Goal: Task Accomplishment & Management: Complete application form

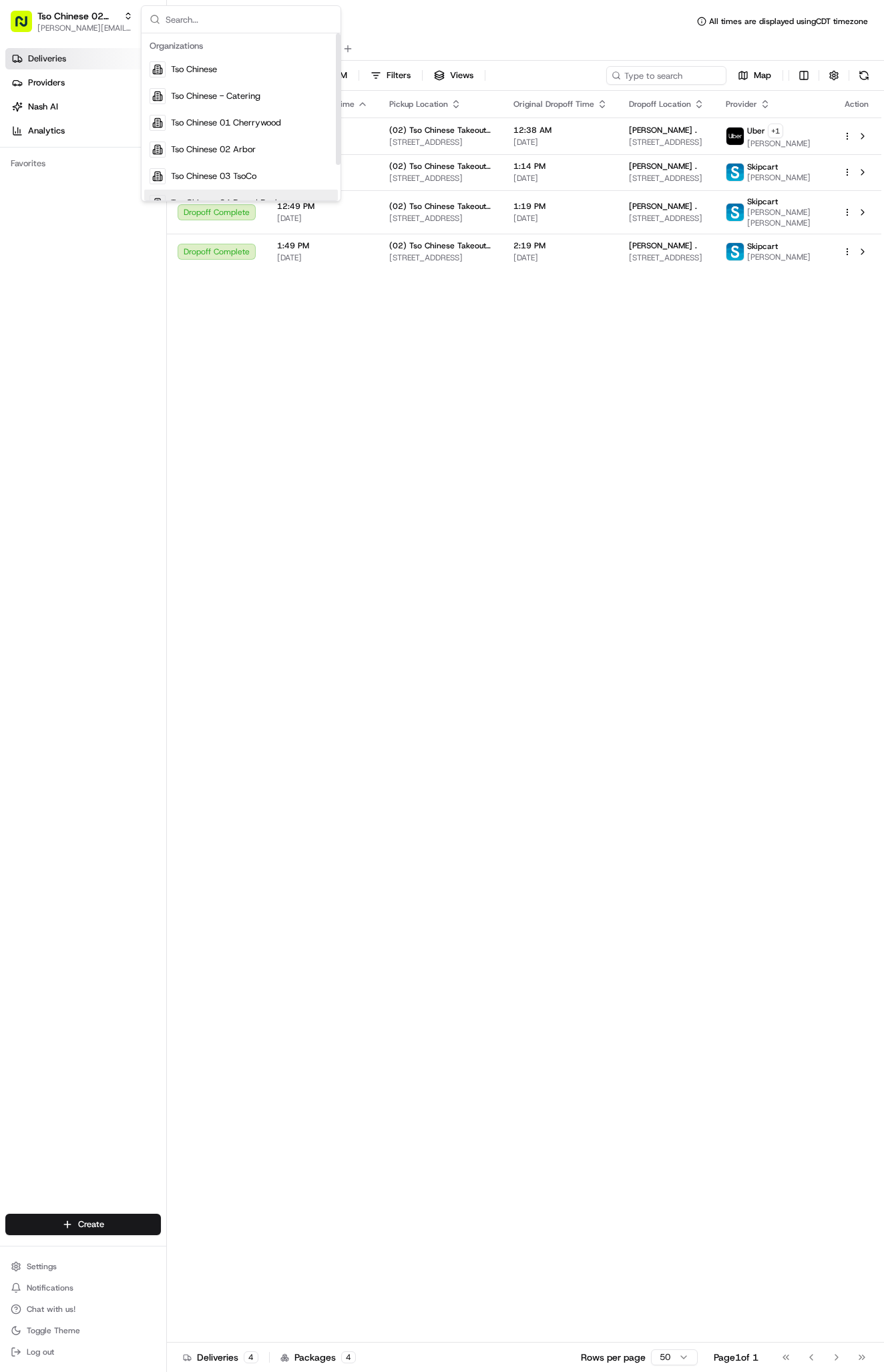
click at [396, 629] on div "Status Original Pickup Time Pickup Location Original Dropoff Time Dropoff Locat…" at bounding box center [523, 717] width 714 height 1252
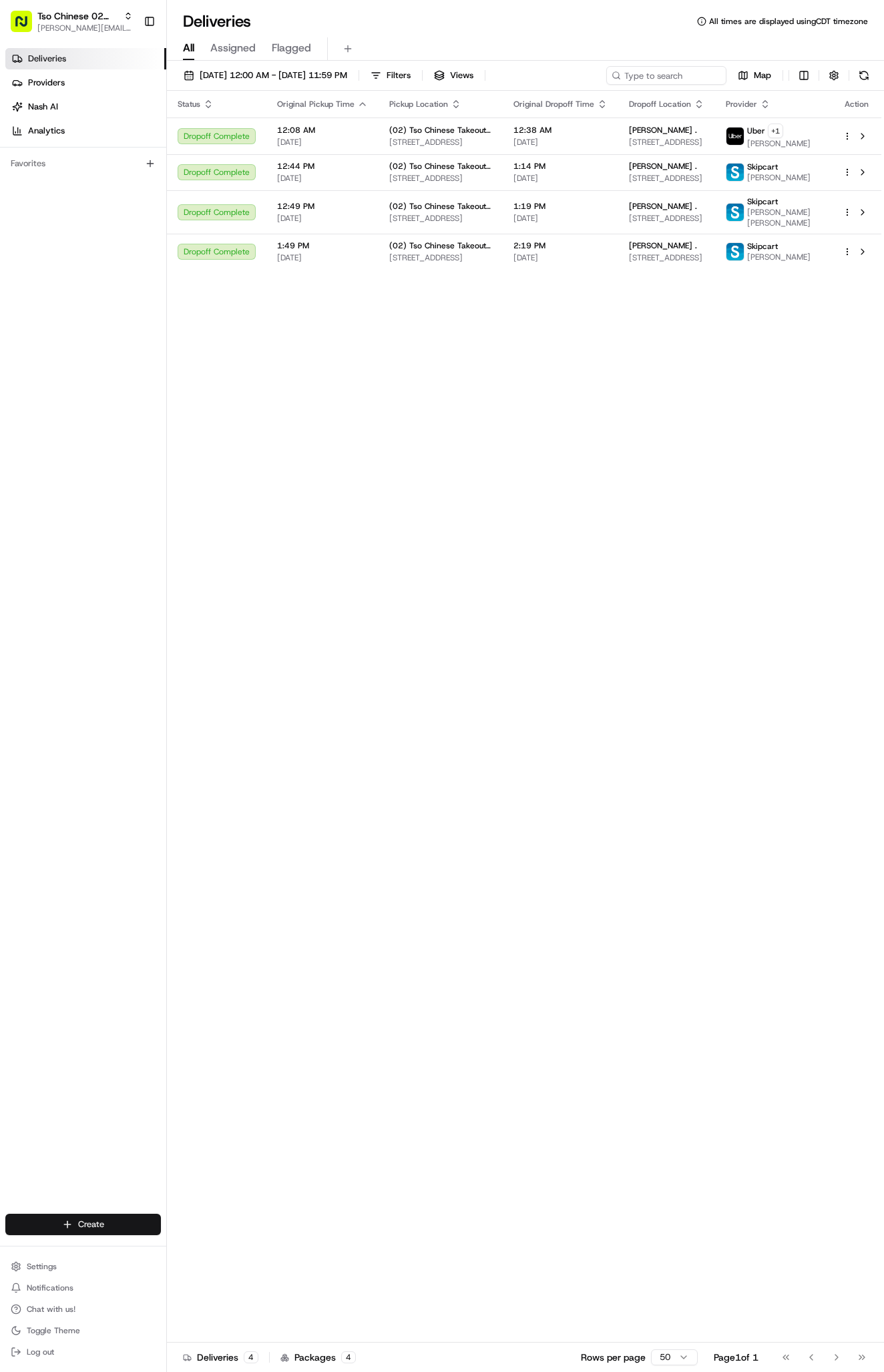
click at [72, 1222] on html "Tso Chinese 02 Arbor [PERSON_NAME][EMAIL_ADDRESS][DOMAIN_NAME] Toggle Sidebar D…" at bounding box center [442, 686] width 884 height 1372
click at [217, 1250] on link "Delivery" at bounding box center [241, 1249] width 149 height 24
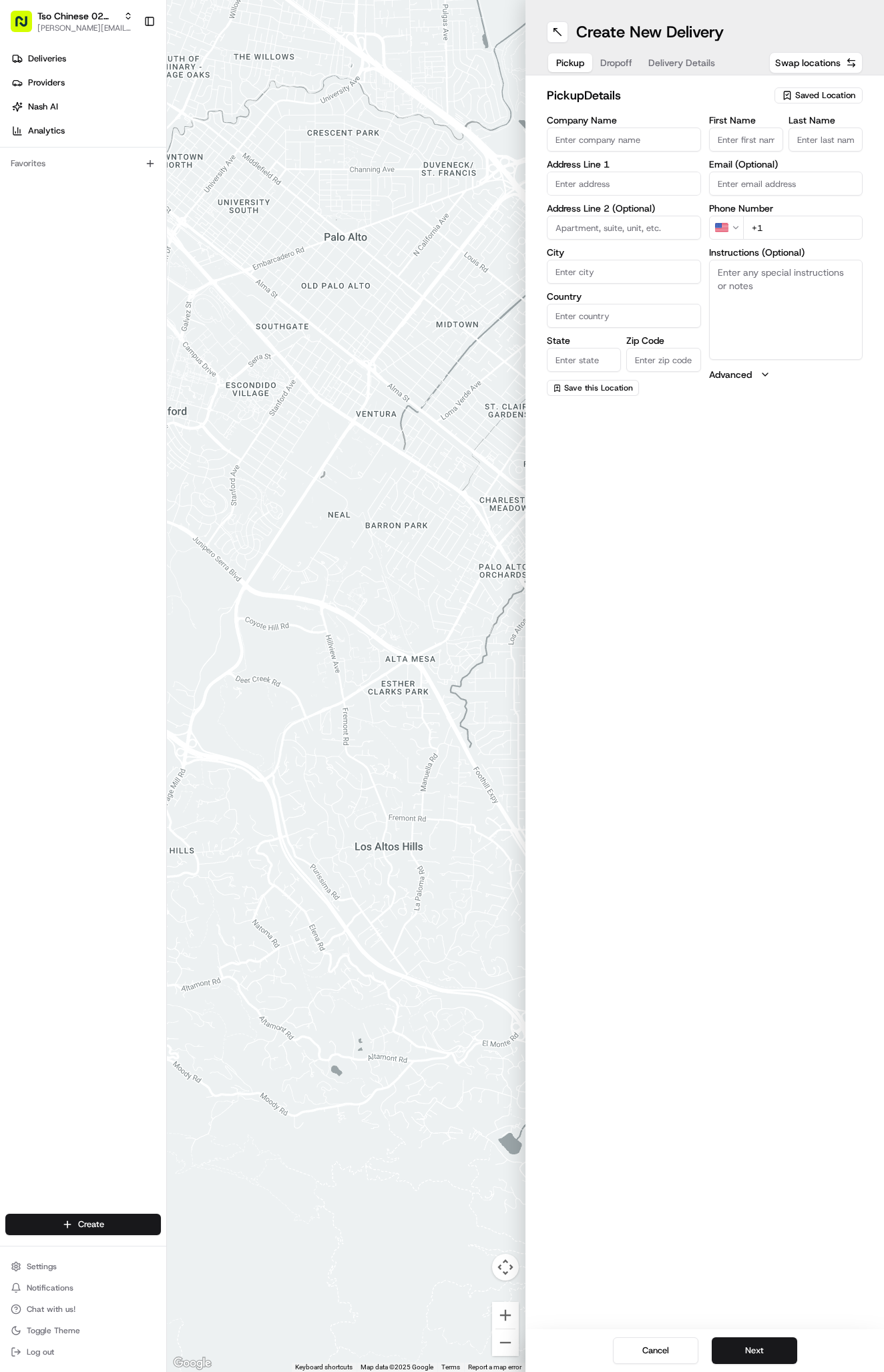
click at [811, 96] on span "Saved Location" at bounding box center [825, 95] width 60 height 12
click at [802, 143] on span "(02) Tso Chinese Takeout & Delivery [GEOGRAPHIC_DATA] (02)" at bounding box center [795, 151] width 164 height 24
type input "(02) Tso Chinese Takeout & Delivery [GEOGRAPHIC_DATA]"
type input "Bldg E Ste 402"
type input "Austin"
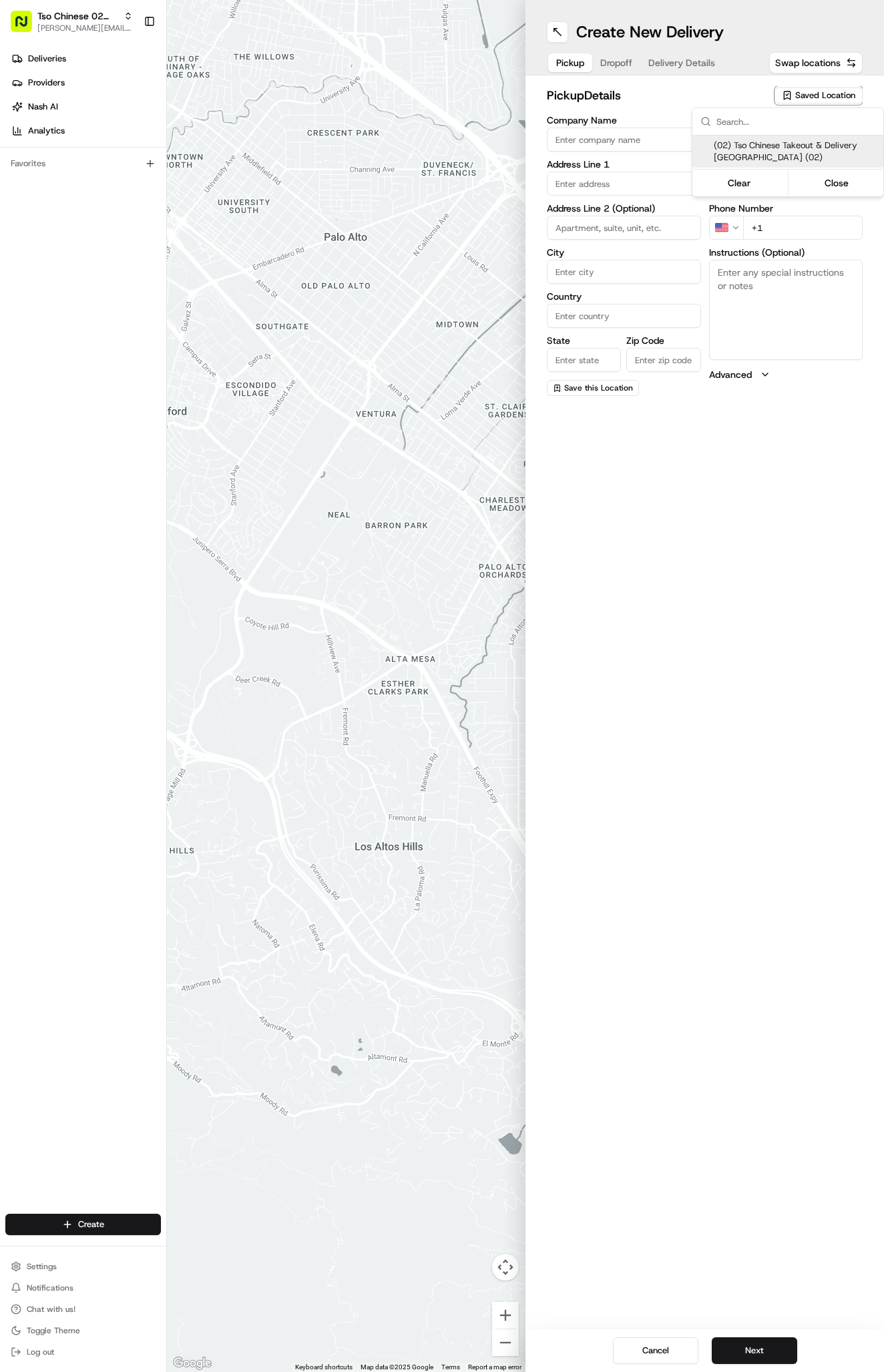
type input "US"
type input "[GEOGRAPHIC_DATA]"
type input "78759"
type input "Tso Chinese"
type input "Arboretum Crossing Manager"
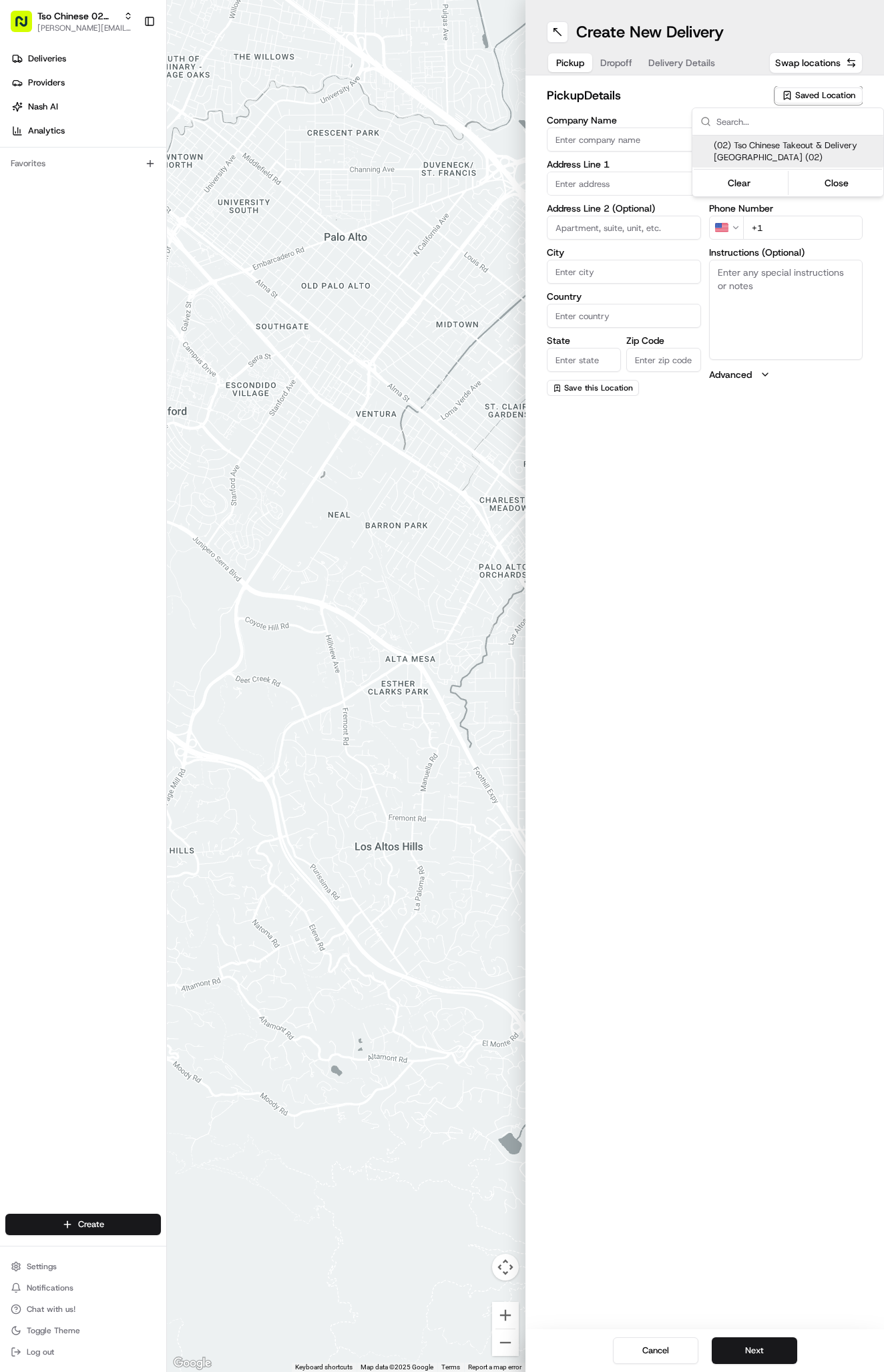
type input "[EMAIL_ADDRESS][DOMAIN_NAME]"
type input "[PHONE_NUMBER]"
type textarea "Submit a picture displaying address & food as Proof of Delivery. Envía una foto…"
type input "[STREET_ADDRESS]"
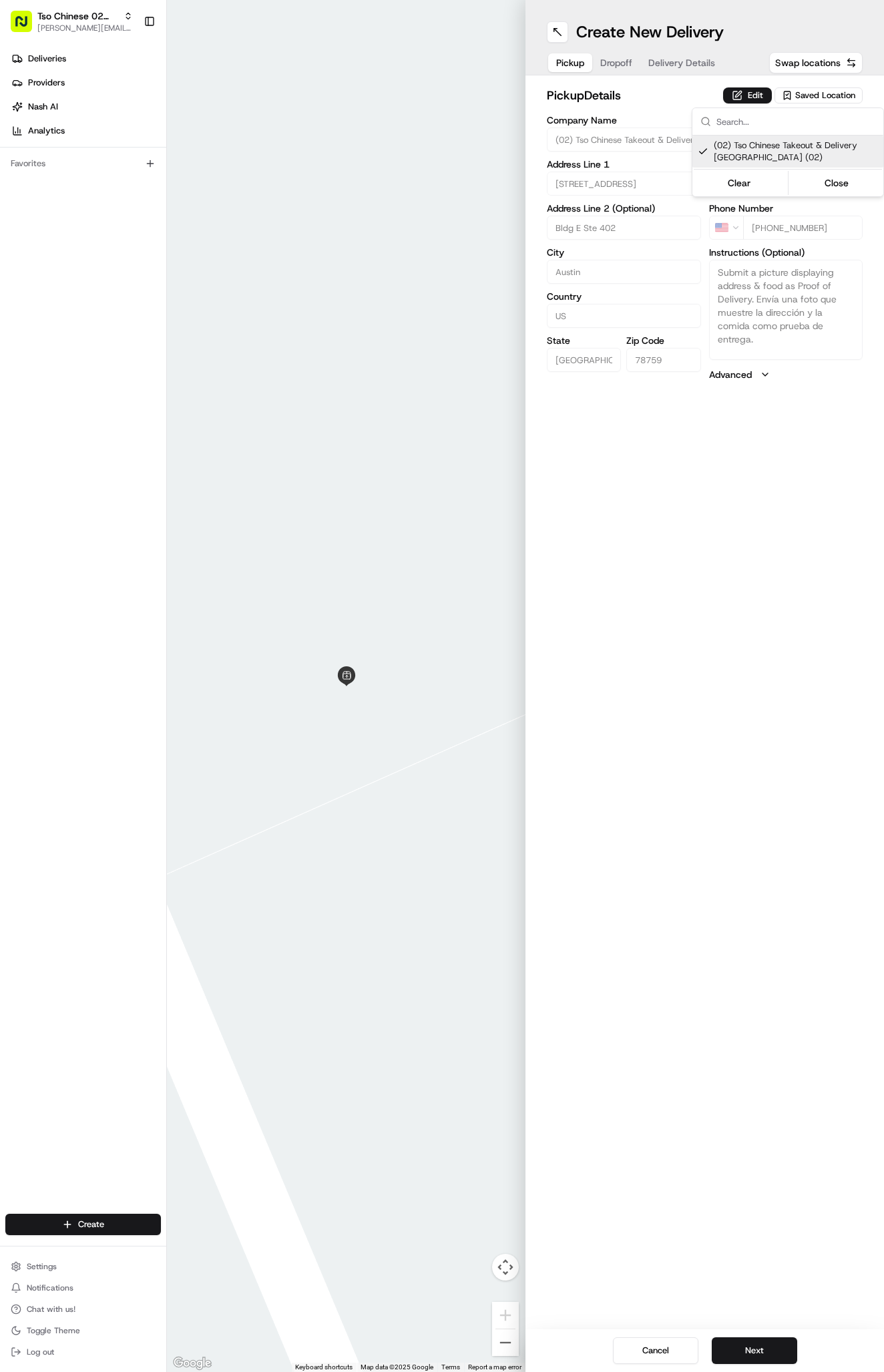
click at [627, 69] on html "Tso Chinese 02 Arbor [PERSON_NAME][EMAIL_ADDRESS][DOMAIN_NAME] Toggle Sidebar D…" at bounding box center [442, 686] width 884 height 1372
click at [627, 69] on span "Dropoff" at bounding box center [615, 62] width 32 height 13
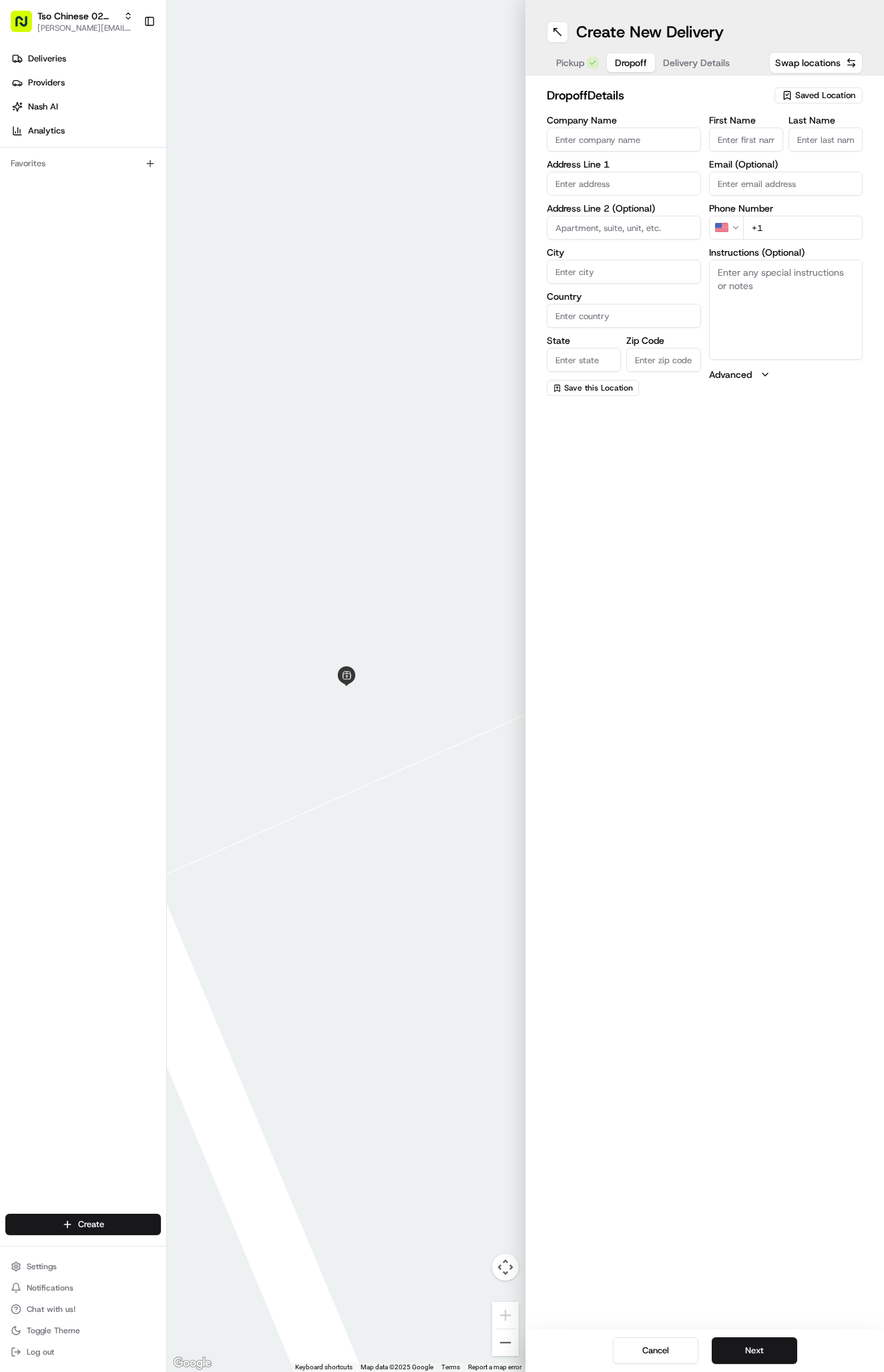
click at [737, 137] on input "First Name" at bounding box center [745, 139] width 74 height 24
click at [735, 139] on input "First Name" at bounding box center [745, 139] width 74 height 24
paste input "[PERSON_NAME]"
type input "[PERSON_NAME]"
type input "."
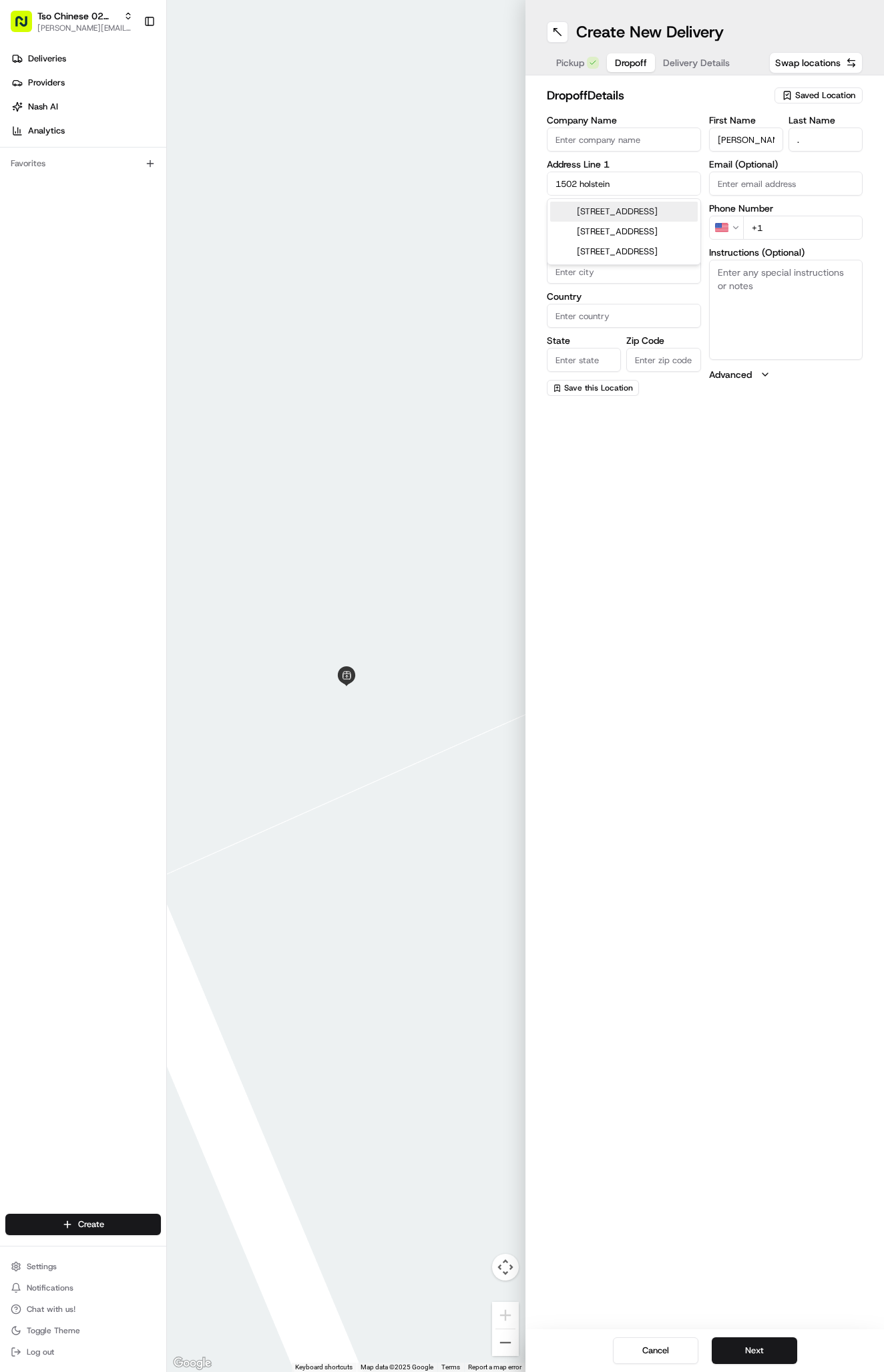
click at [669, 217] on div "[STREET_ADDRESS]" at bounding box center [623, 212] width 147 height 20
type input "[STREET_ADDRESS]"
type input "Austin"
type input "[GEOGRAPHIC_DATA]"
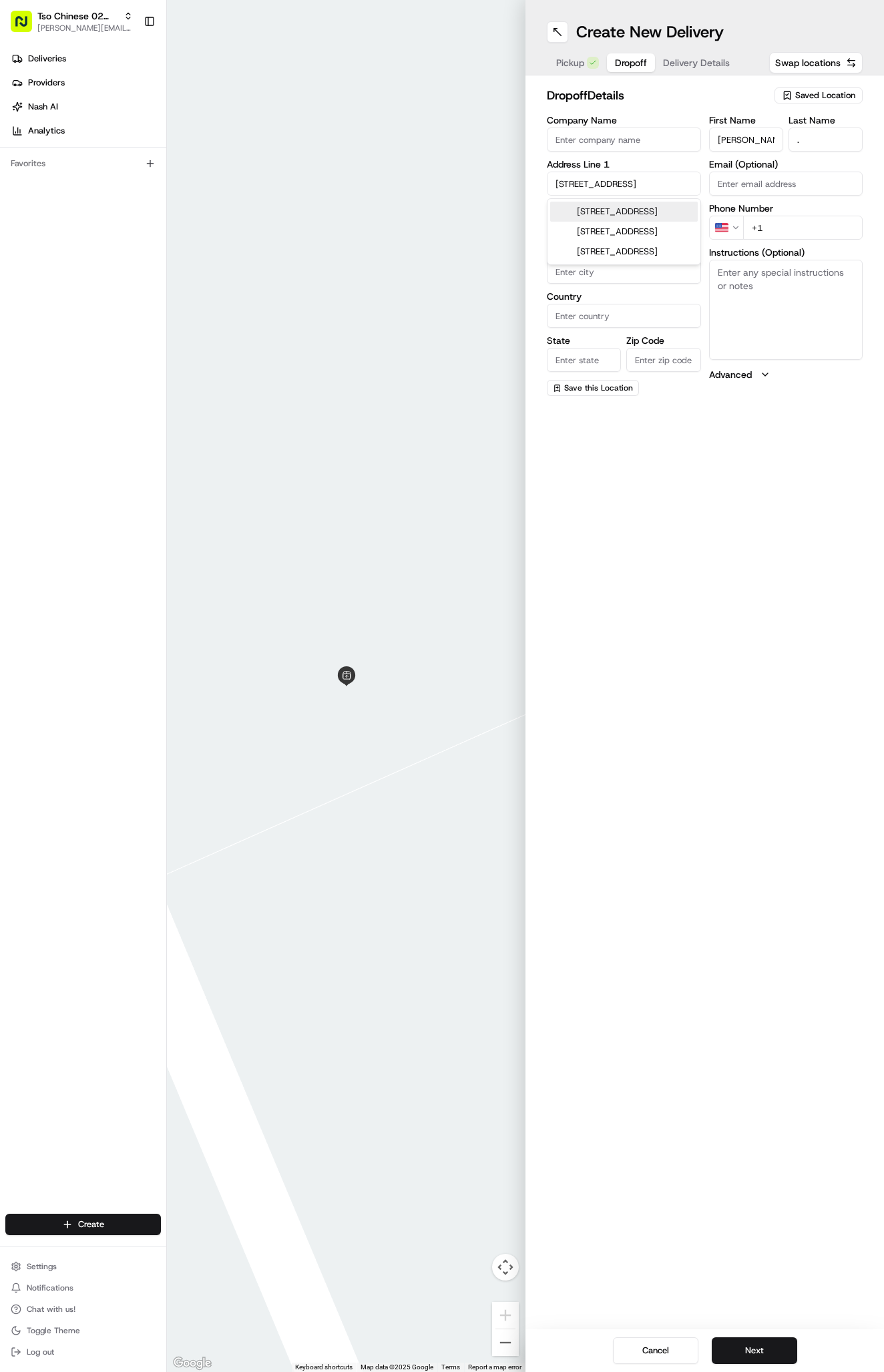
type input "78758"
type input "[STREET_ADDRESS]"
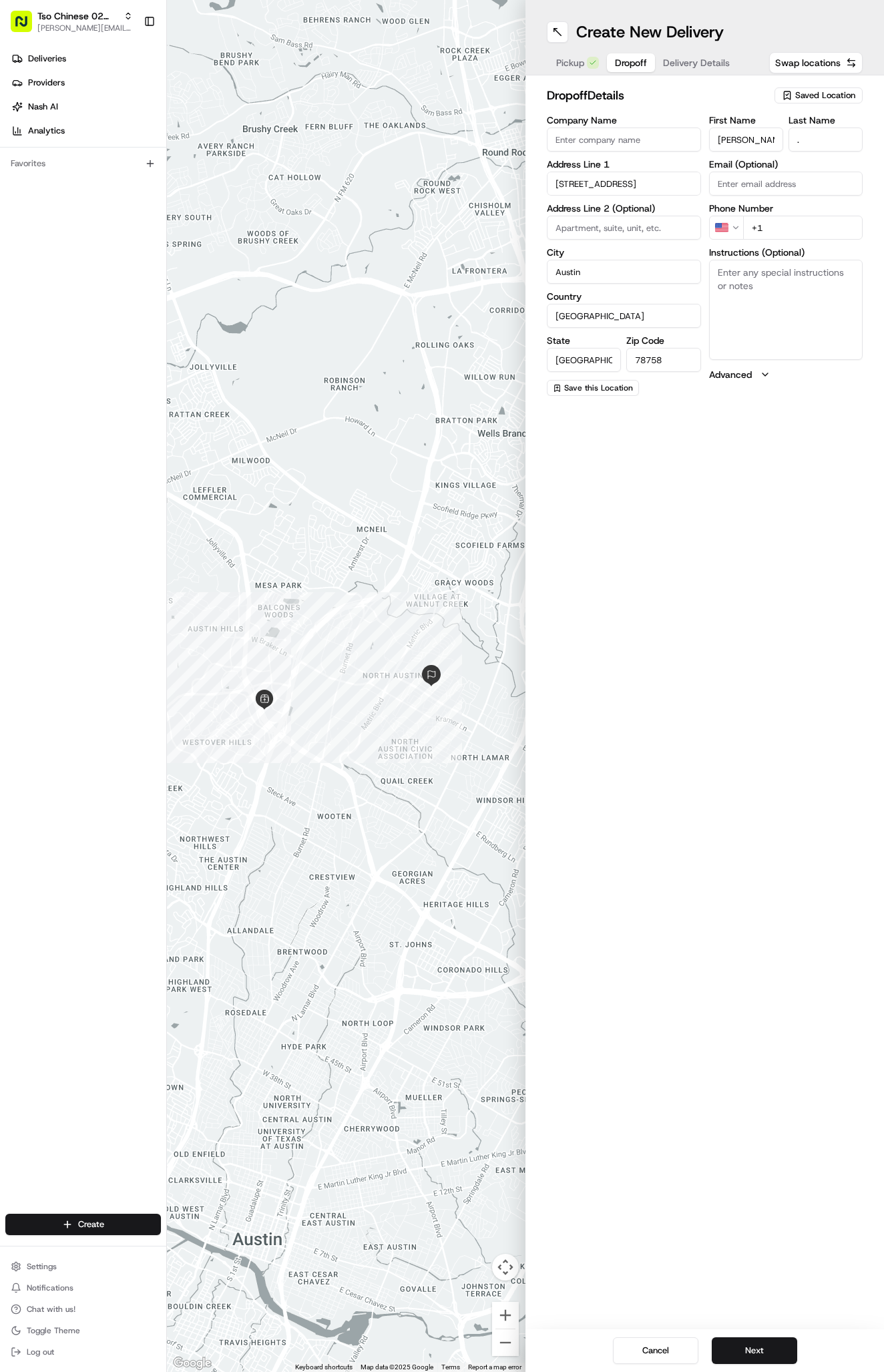
click at [726, 566] on div "Create New Delivery Pickup Dropoff Delivery Details Swap locations dropoff Deta…" at bounding box center [704, 686] width 358 height 1372
type input "[PHONE_NUMBER]"
click at [786, 295] on textarea "Instructions (Optional)" at bounding box center [786, 309] width 154 height 101
paste textarea "Please do not knock or ring bell :)"
type textarea "Please do not knock or ring bell :)"
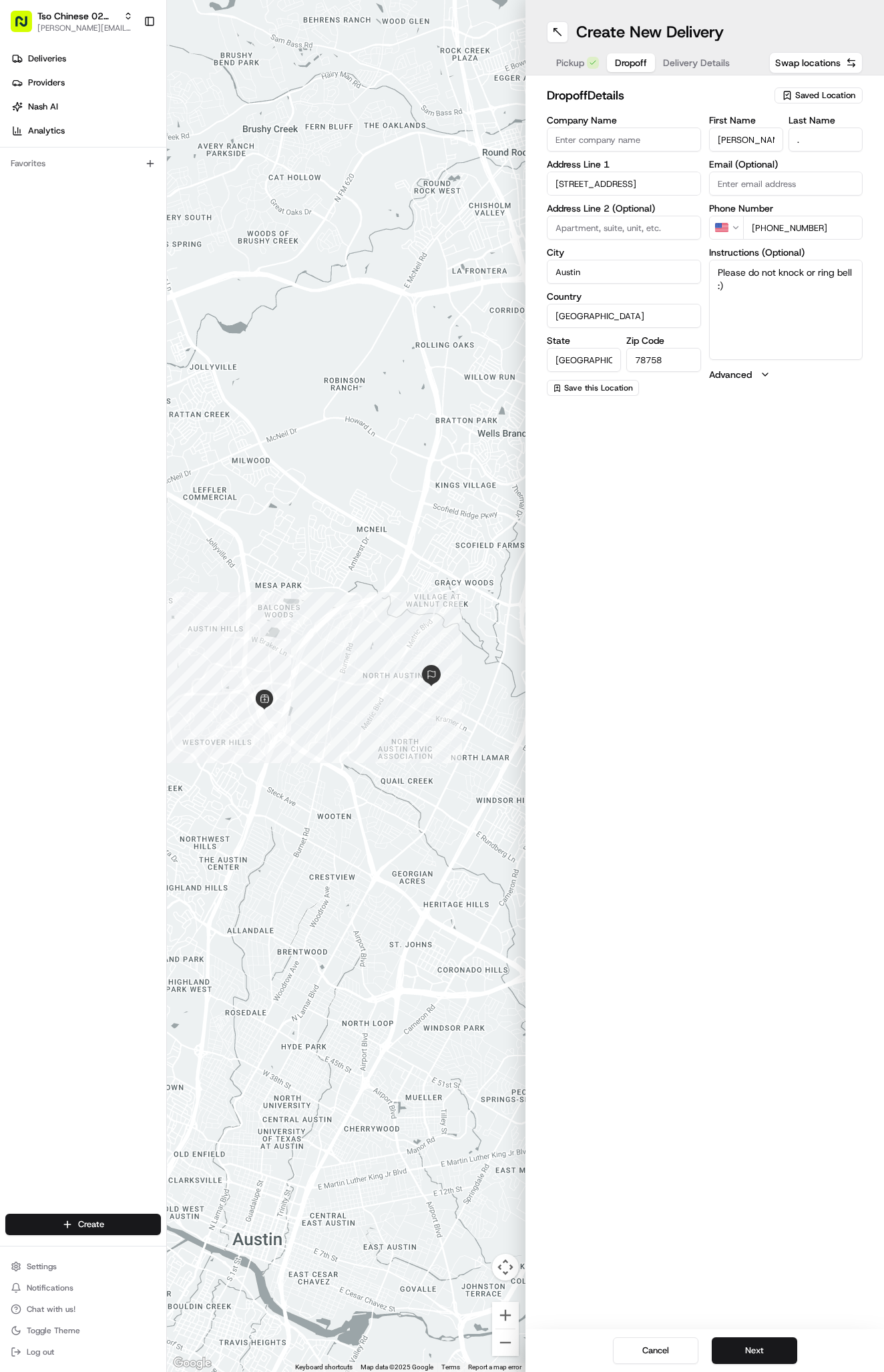
click at [799, 546] on div "Create New Delivery Pickup Dropoff Delivery Details Swap locations dropoff Deta…" at bounding box center [704, 686] width 358 height 1372
click at [678, 65] on span "Delivery Details" at bounding box center [696, 62] width 67 height 13
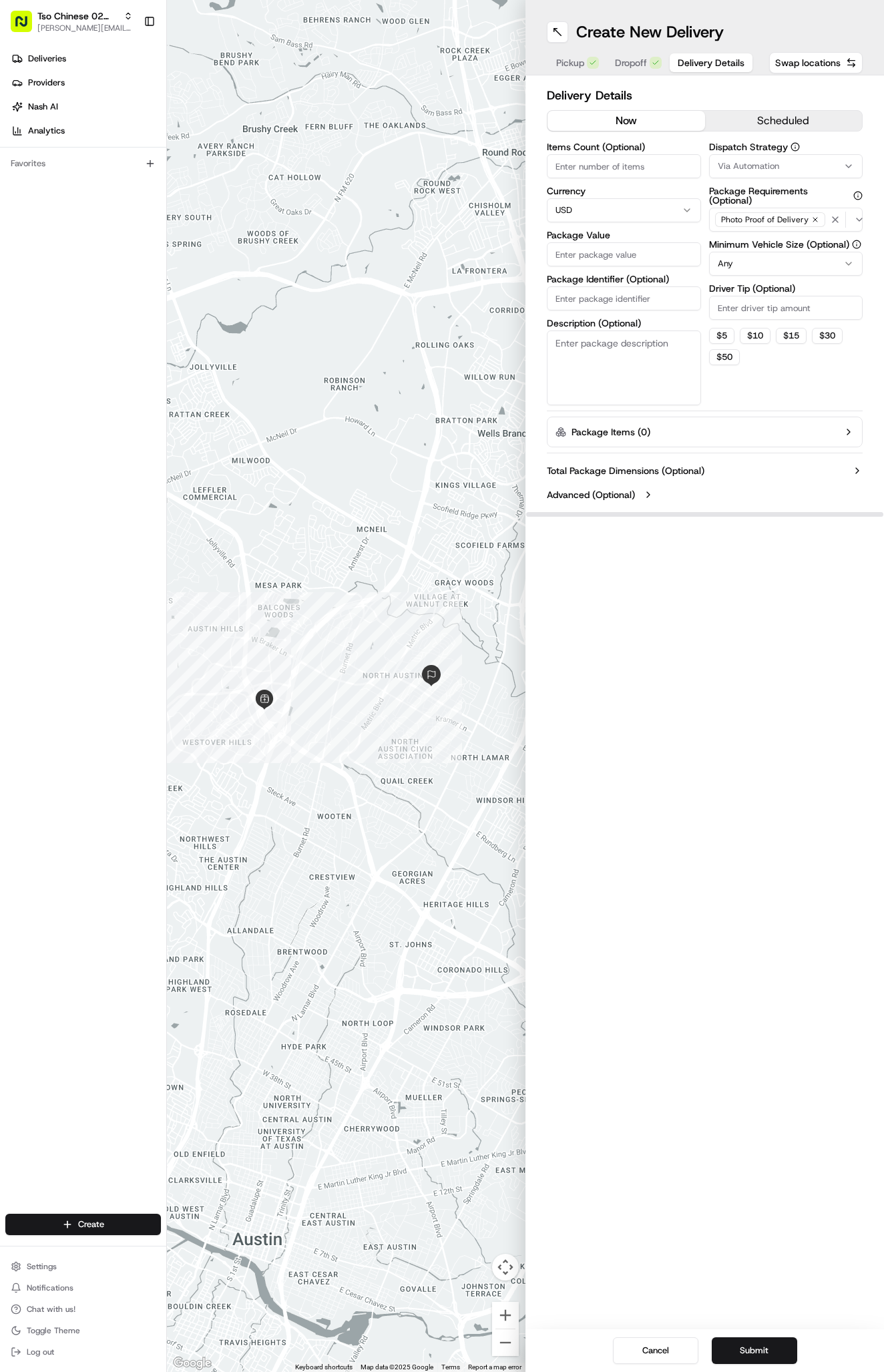
click at [724, 167] on span "Via Automation" at bounding box center [748, 166] width 62 height 12
click at [743, 241] on span "Tso Arbor Strategy" at bounding box center [795, 238] width 164 height 12
click at [761, 296] on html "Tso Chinese 02 Arbor [PERSON_NAME][EMAIL_ADDRESS][DOMAIN_NAME] Toggle Sidebar D…" at bounding box center [442, 686] width 884 height 1372
click at [761, 302] on input "Driver Tip (Optional)" at bounding box center [786, 308] width 154 height 24
type input "2"
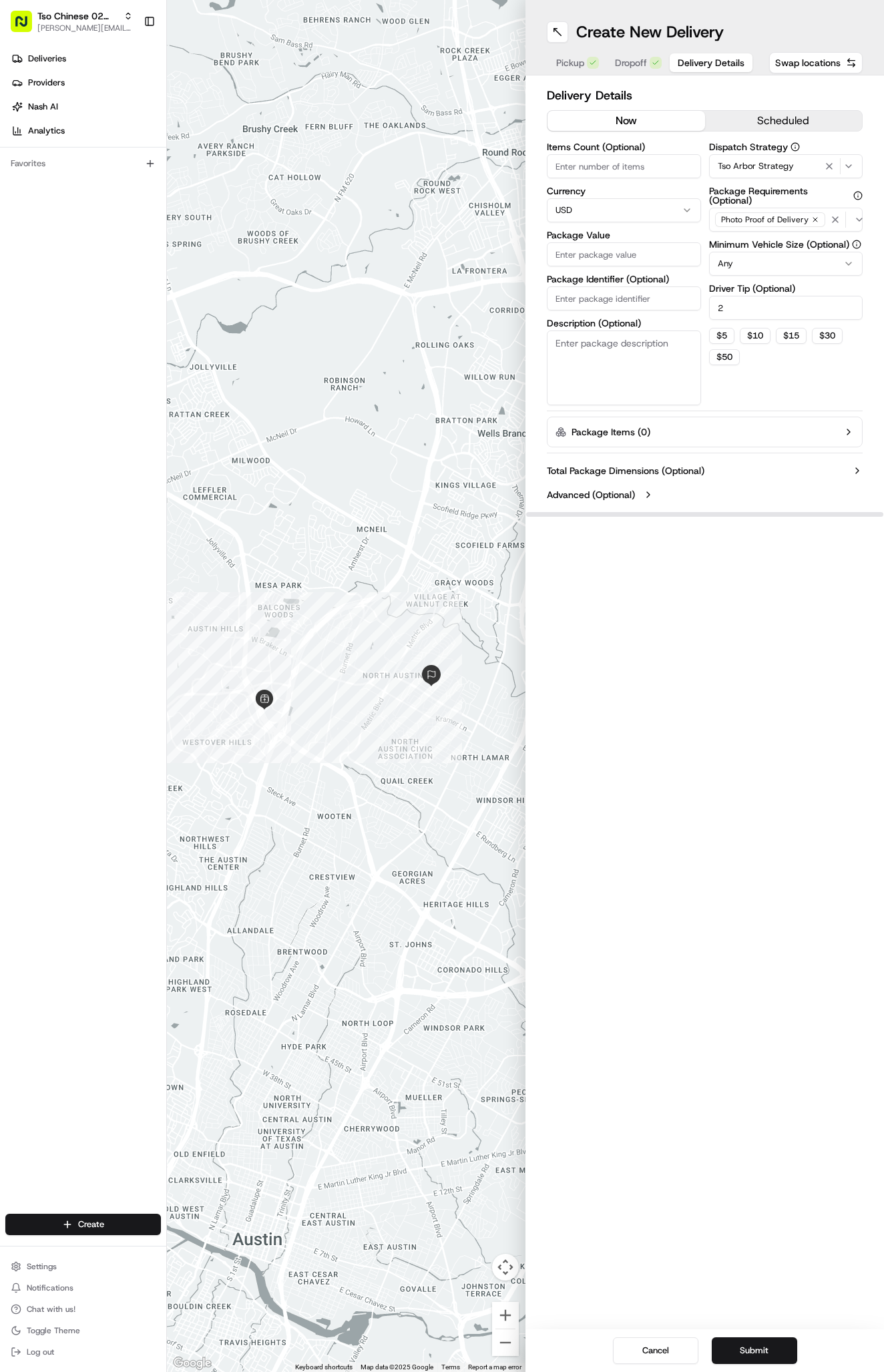
click at [615, 259] on input "Package Value" at bounding box center [624, 254] width 154 height 24
type input "31.28"
click at [611, 305] on input "Package Identifier (Optional)" at bounding box center [624, 298] width 154 height 24
paste input "MHDCUQY"
type input "MHDCUQY"
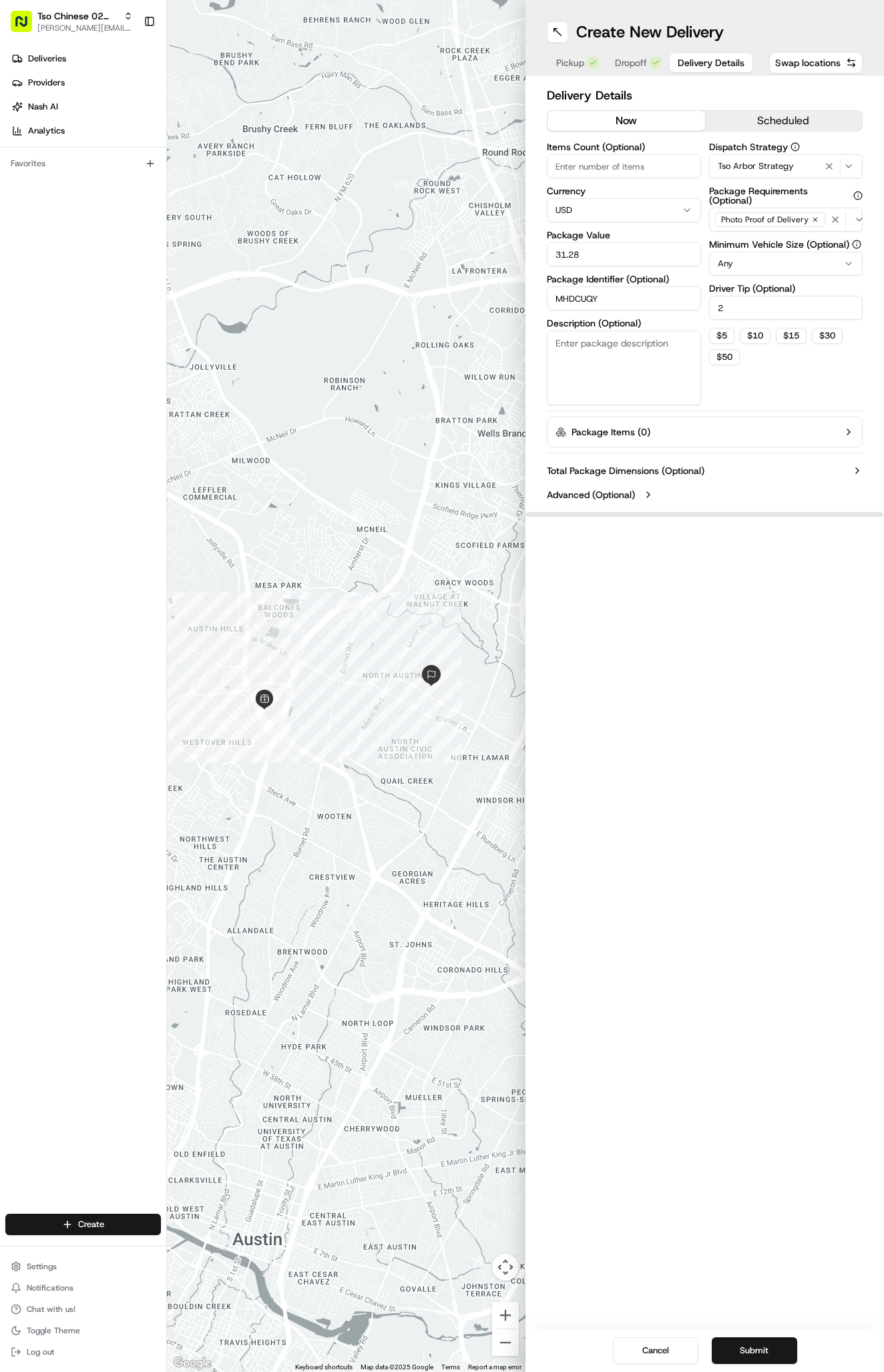
click at [716, 739] on div "Create New Delivery Pickup Dropoff Delivery Details Swap locations Delivery Det…" at bounding box center [704, 686] width 358 height 1372
click at [749, 1315] on div "Create New Delivery Pickup Dropoff Delivery Details Swap locations Delivery Det…" at bounding box center [704, 686] width 358 height 1372
click at [755, 1352] on button "Submit" at bounding box center [755, 1351] width 86 height 26
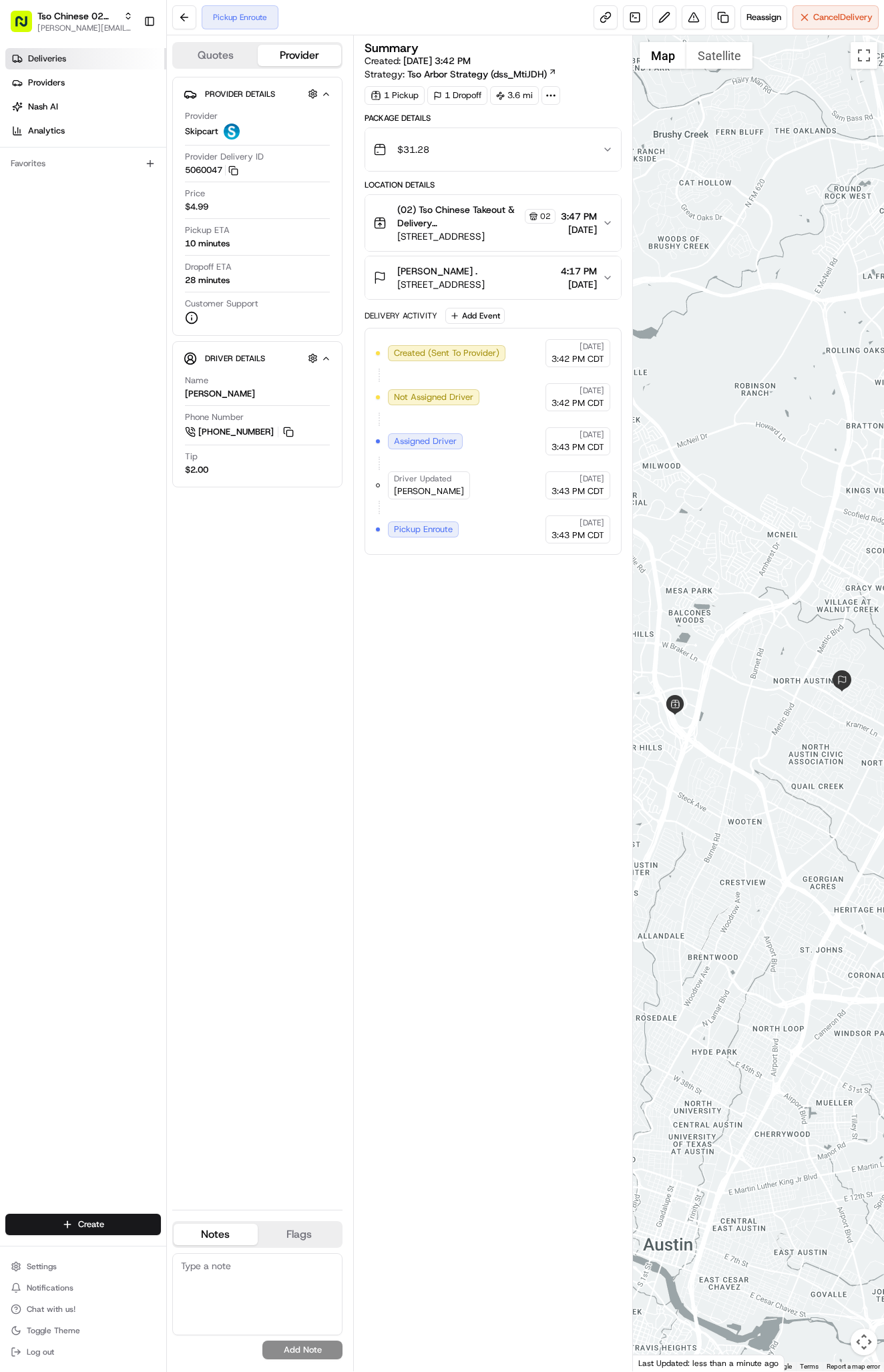
click at [83, 61] on link "Deliveries" at bounding box center [86, 58] width 161 height 21
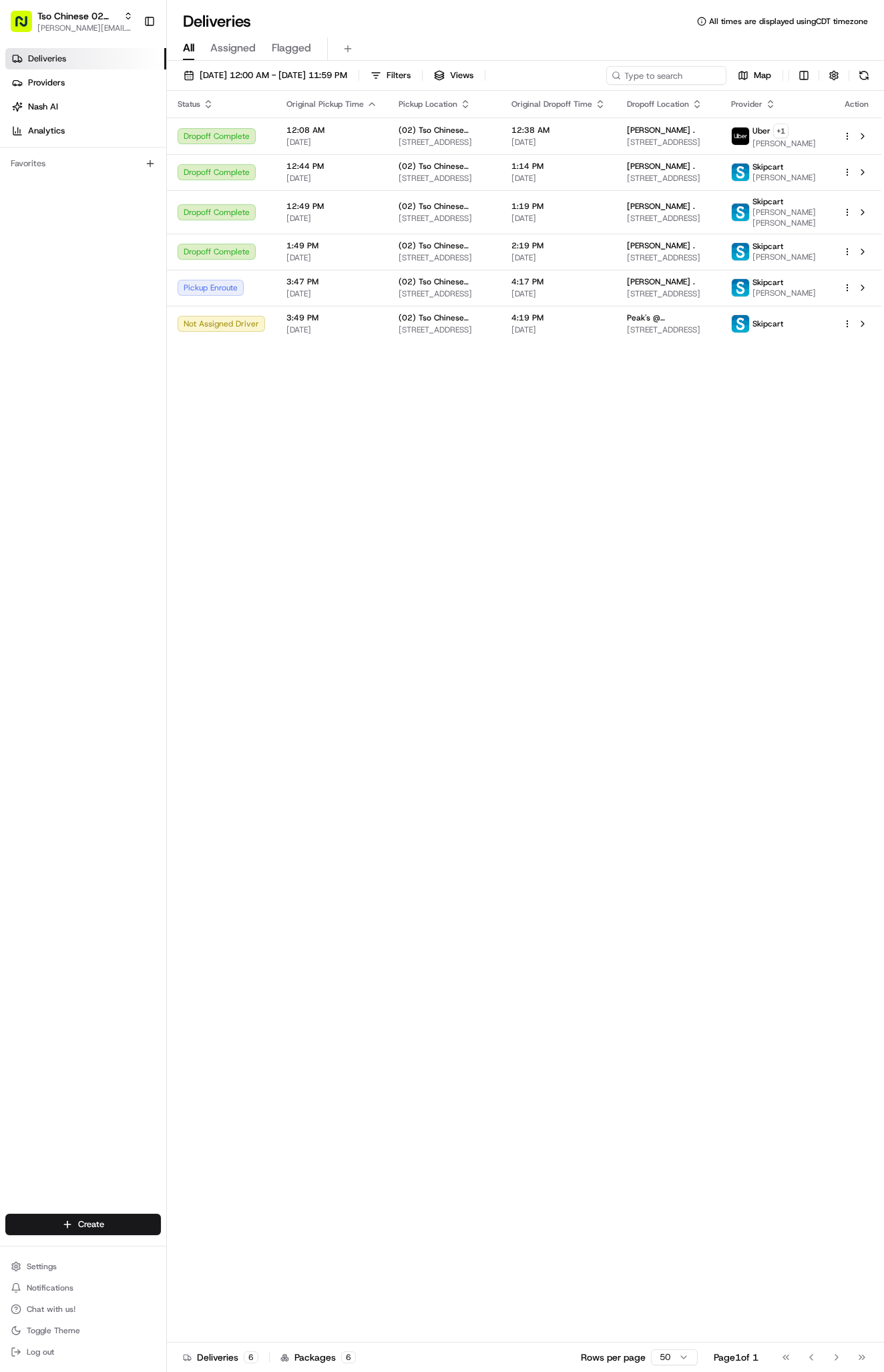
click at [498, 545] on div "Status Original Pickup Time Pickup Location Original Dropoff Time Dropoff Locat…" at bounding box center [523, 717] width 714 height 1252
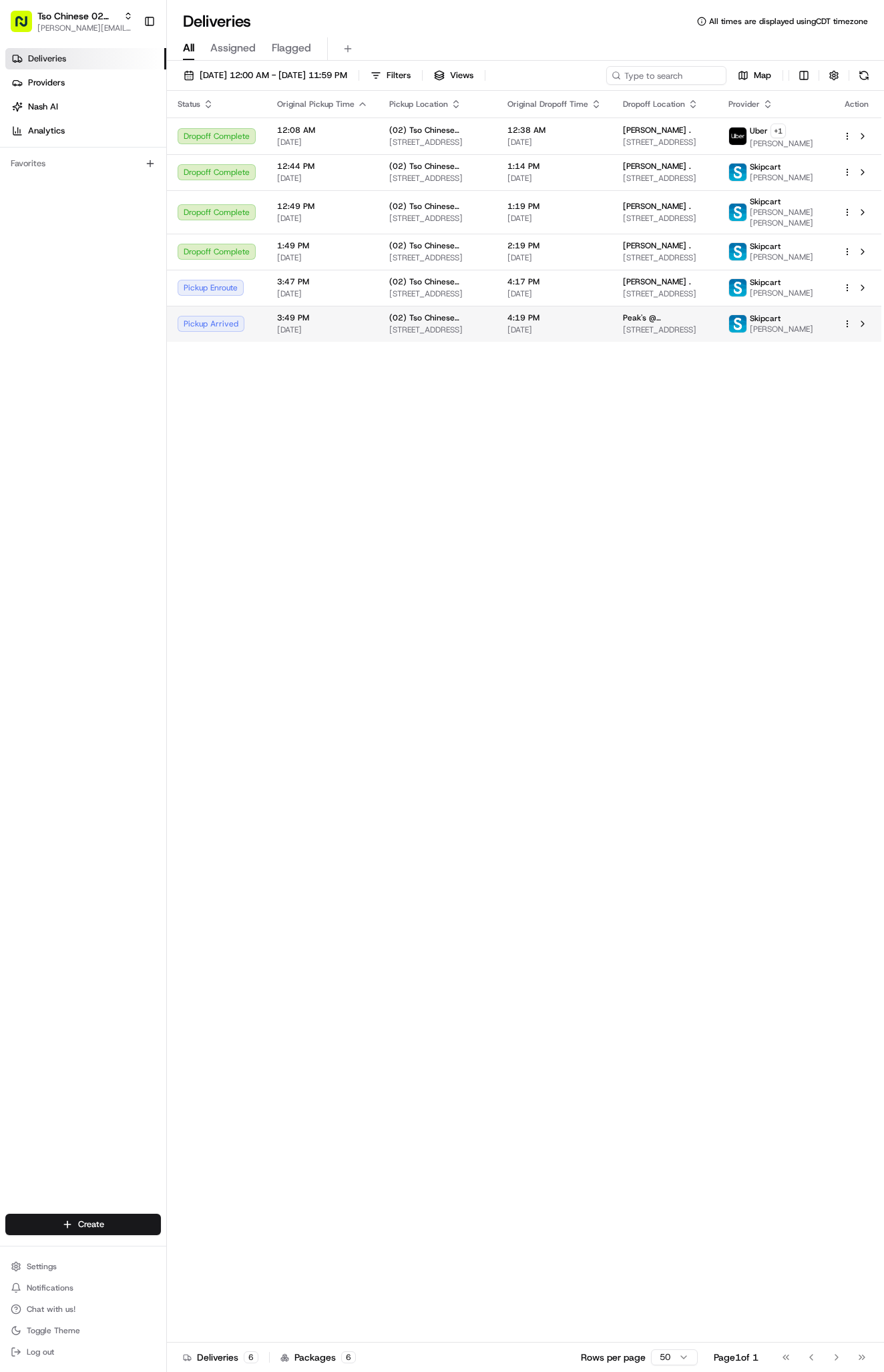
click at [545, 323] on span "4:19 PM" at bounding box center [554, 318] width 94 height 11
click at [382, 284] on td "(02) Tso Chinese Takeout & Delivery [GEOGRAPHIC_DATA] [STREET_ADDRESS]" at bounding box center [438, 287] width 118 height 36
click at [354, 299] on span "[DATE]" at bounding box center [322, 294] width 91 height 11
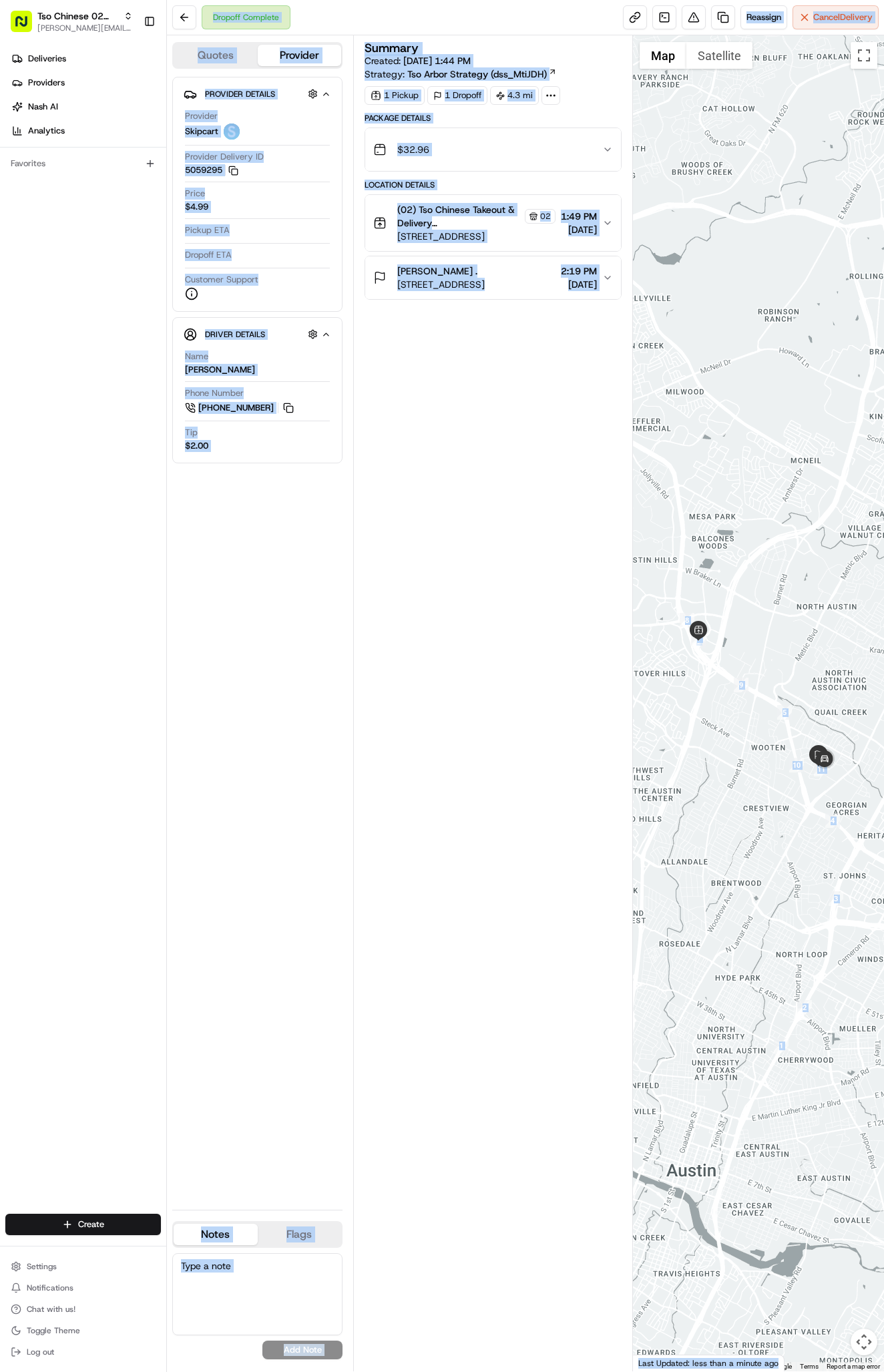
drag, startPoint x: 177, startPoint y: 260, endPoint x: 161, endPoint y: 269, distance: 18.4
click at [177, 261] on div "Provider Details Hidden ( 2 ) Provider Skipcart Provider Delivery ID 5059295 Co…" at bounding box center [257, 195] width 171 height 235
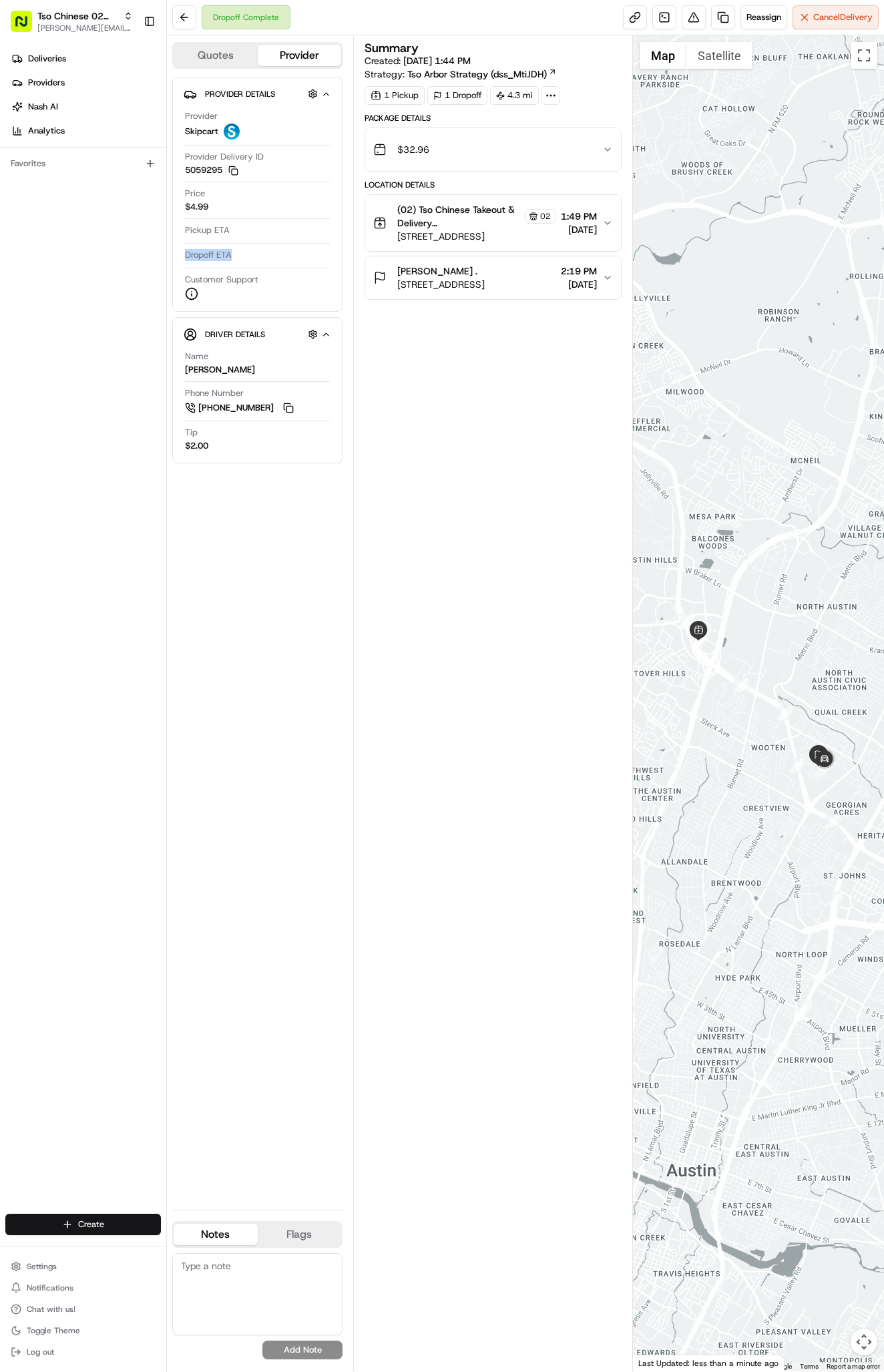
click at [118, 1218] on html "Tso Chinese 02 Arbor [PERSON_NAME][EMAIL_ADDRESS][DOMAIN_NAME] Toggle Sidebar D…" at bounding box center [442, 686] width 884 height 1372
click at [225, 1254] on link "Delivery" at bounding box center [241, 1249] width 149 height 24
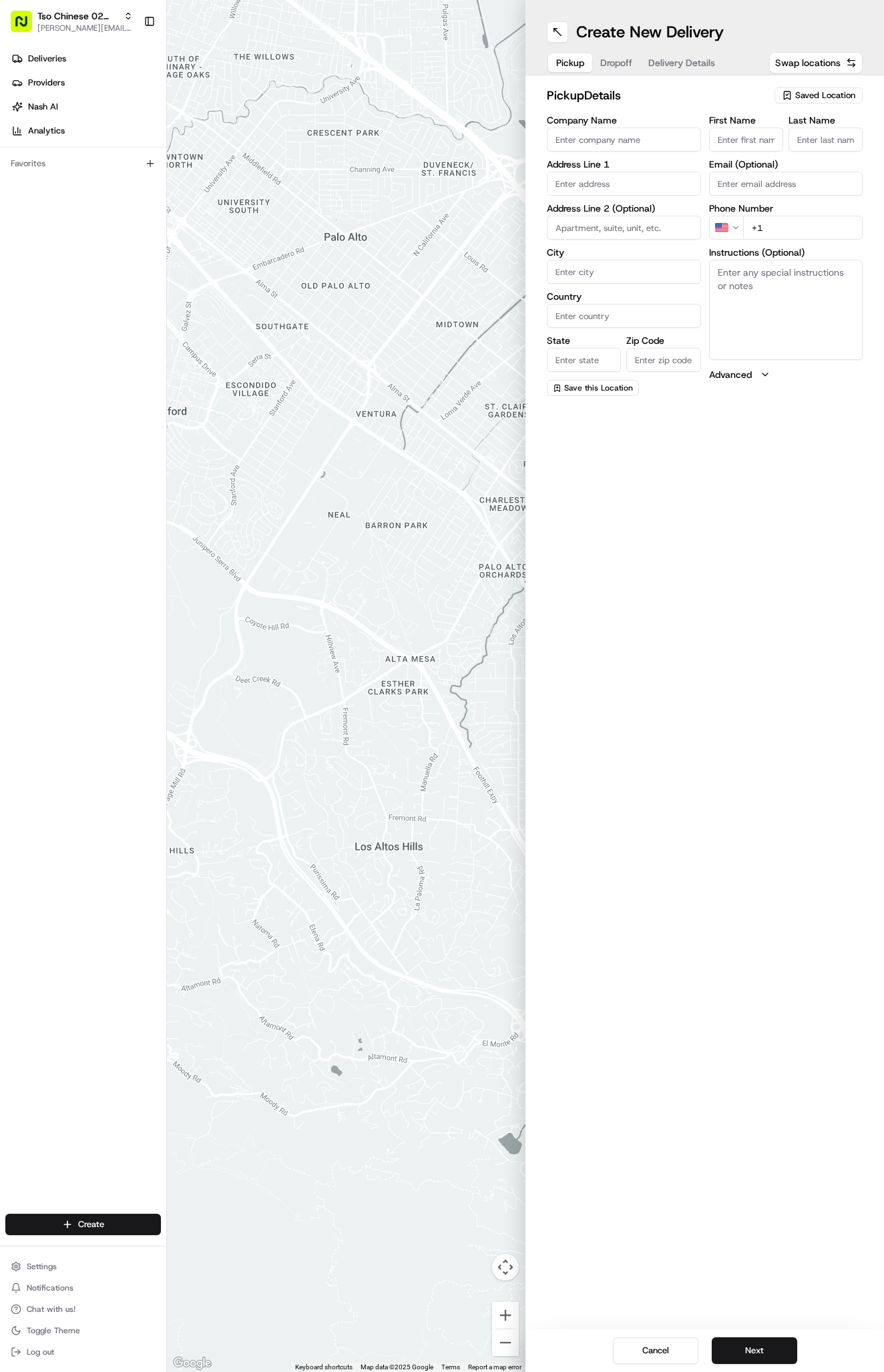
click at [805, 89] on div "Saved Location" at bounding box center [818, 95] width 88 height 16
click at [819, 141] on span "(02) Tso Chinese Takeout & Delivery [GEOGRAPHIC_DATA] (02)" at bounding box center [795, 151] width 164 height 24
type input "(02) Tso Chinese Takeout & Delivery [GEOGRAPHIC_DATA]"
type input "Bldg E Ste 402"
type input "Austin"
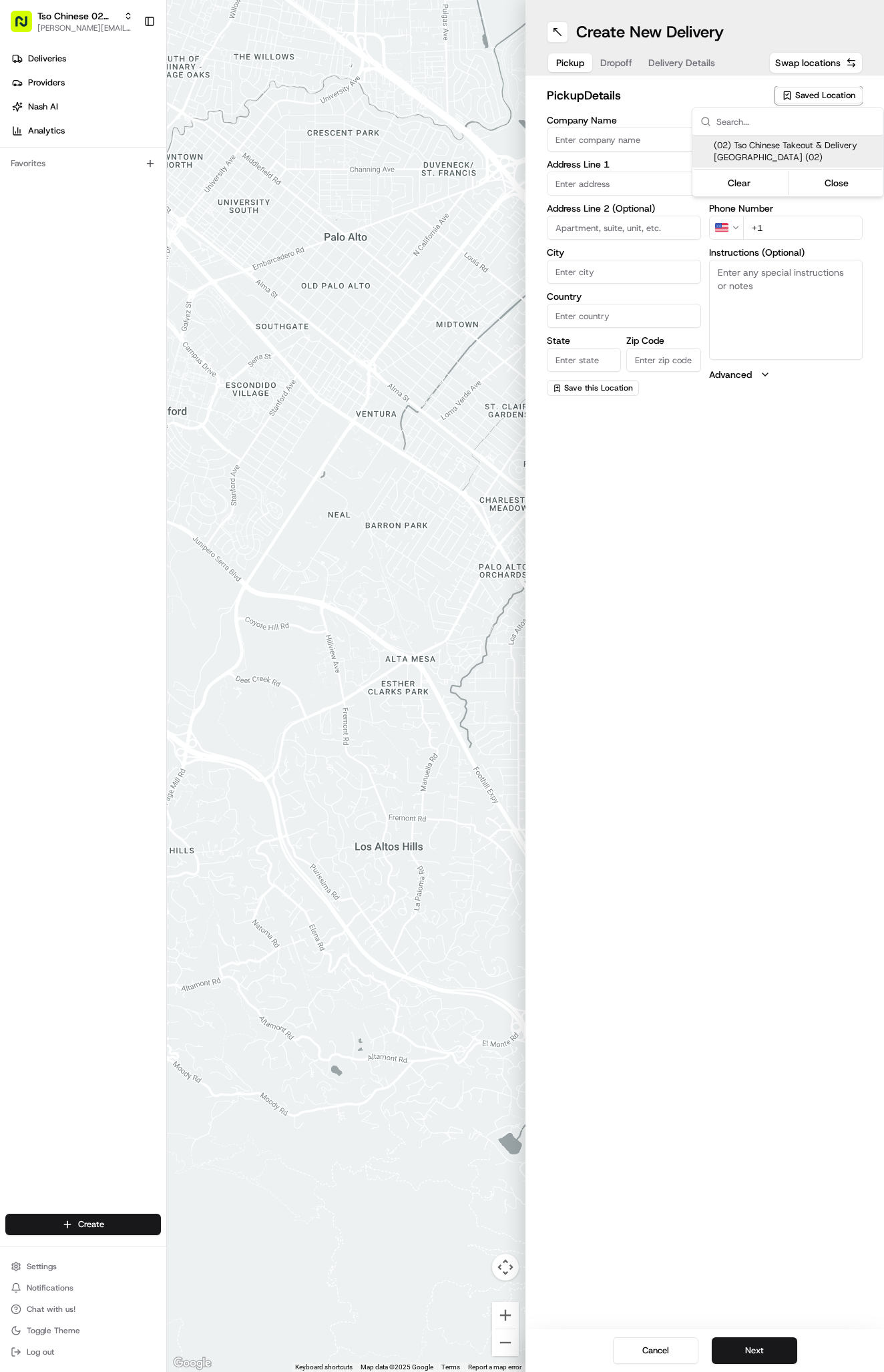
type input "US"
type input "[GEOGRAPHIC_DATA]"
type input "78759"
type input "Tso Chinese"
type input "Arboretum Crossing Manager"
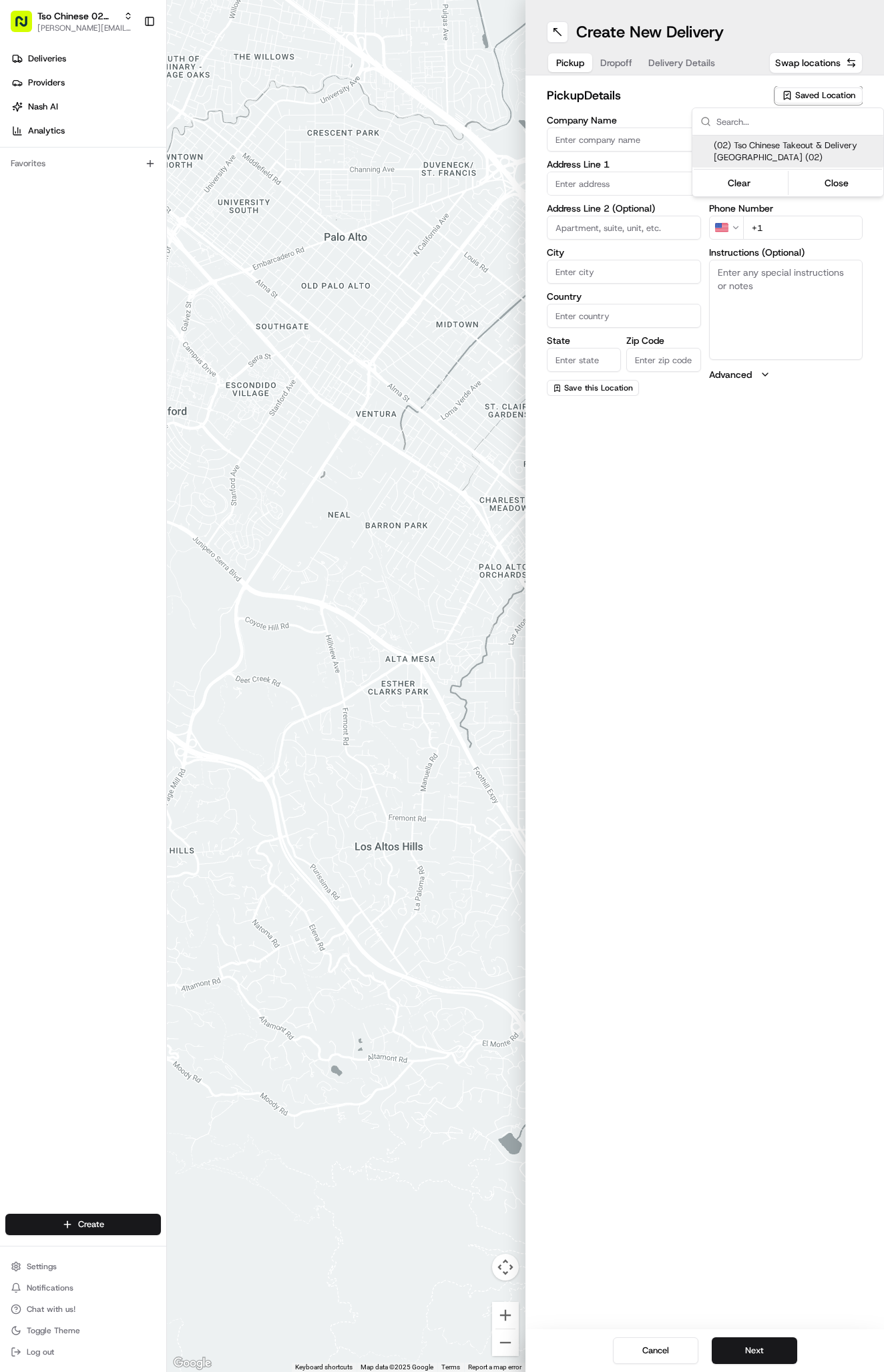
type input "[EMAIL_ADDRESS][DOMAIN_NAME]"
type input "[PHONE_NUMBER]"
type textarea "Submit a picture displaying address & food as Proof of Delivery. Envía una foto…"
type input "[STREET_ADDRESS]"
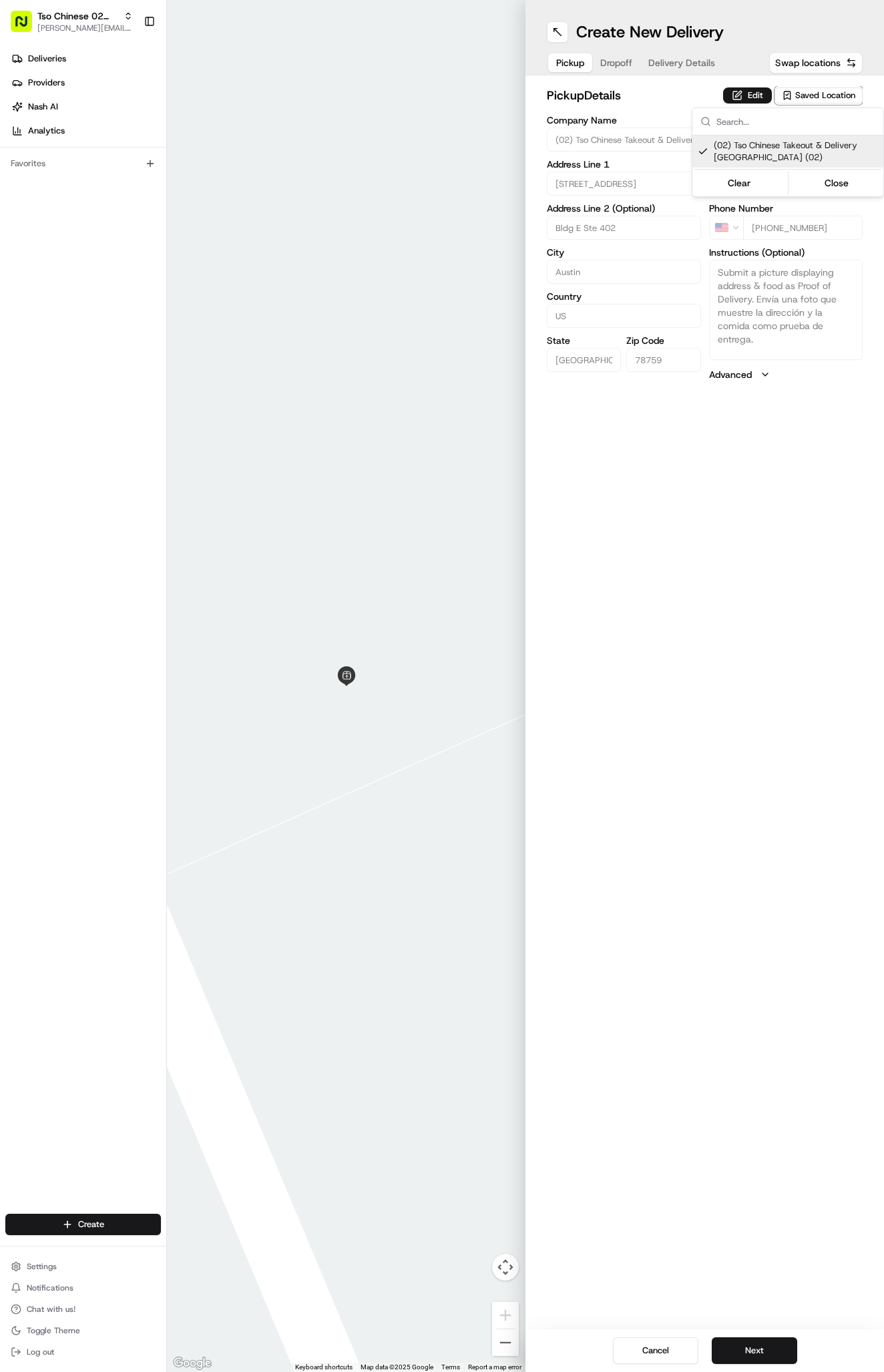
click at [623, 72] on html "Tso Chinese 02 Arbor [PERSON_NAME][EMAIL_ADDRESS][DOMAIN_NAME] Toggle Sidebar D…" at bounding box center [442, 686] width 884 height 1372
click at [684, 69] on button "Delivery Details" at bounding box center [681, 63] width 83 height 19
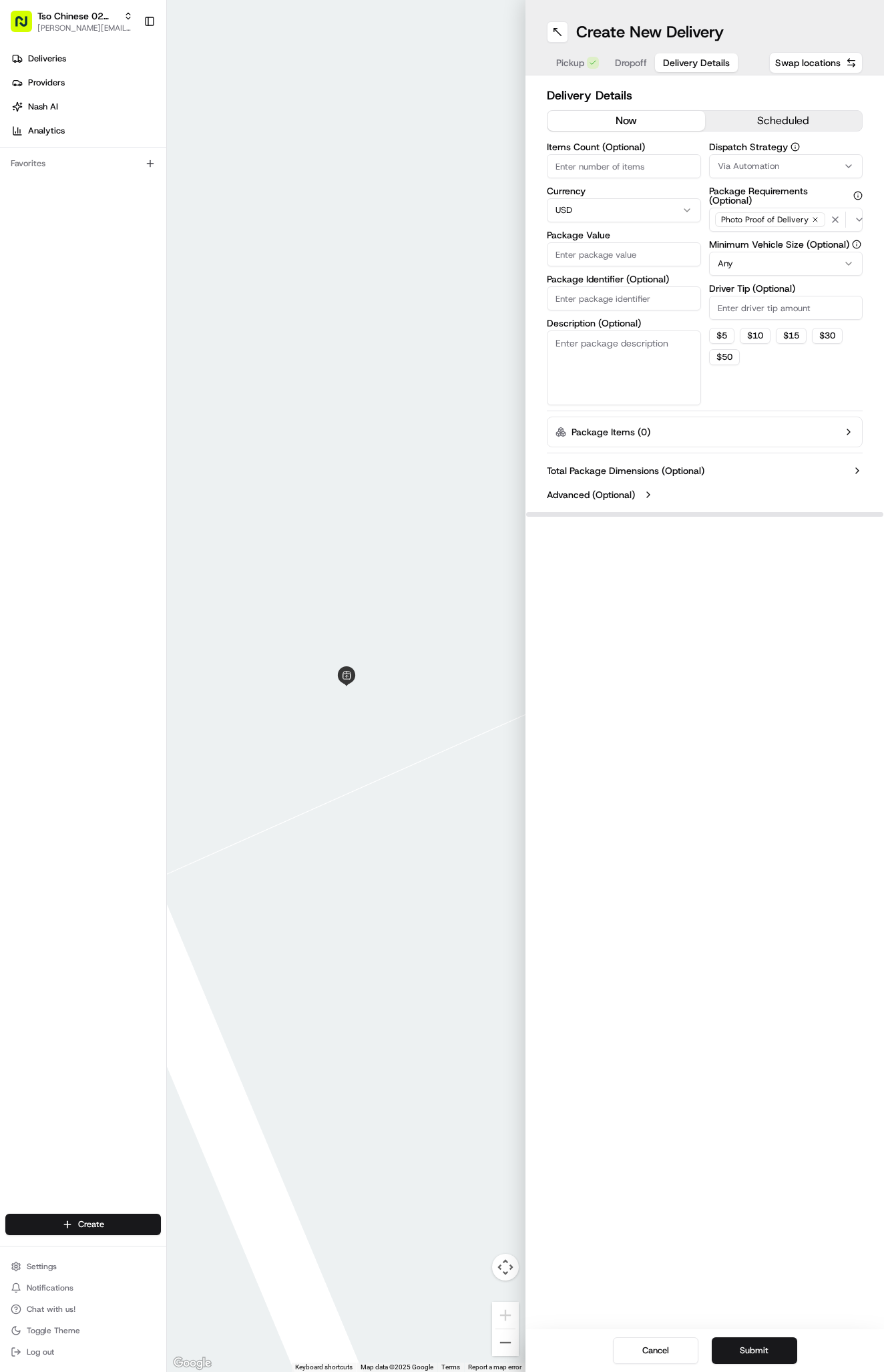
click at [762, 298] on input "Driver Tip (Optional)" at bounding box center [786, 308] width 154 height 24
type input "2"
click at [749, 166] on span "Via Automation" at bounding box center [748, 166] width 62 height 12
click at [762, 232] on div "Tso Arbor Strategy" at bounding box center [787, 239] width 191 height 20
click at [665, 296] on html "Tso Chinese 02 Arbor antonia@tsochinese.com Toggle Sidebar Deliveries Providers…" at bounding box center [442, 686] width 884 height 1372
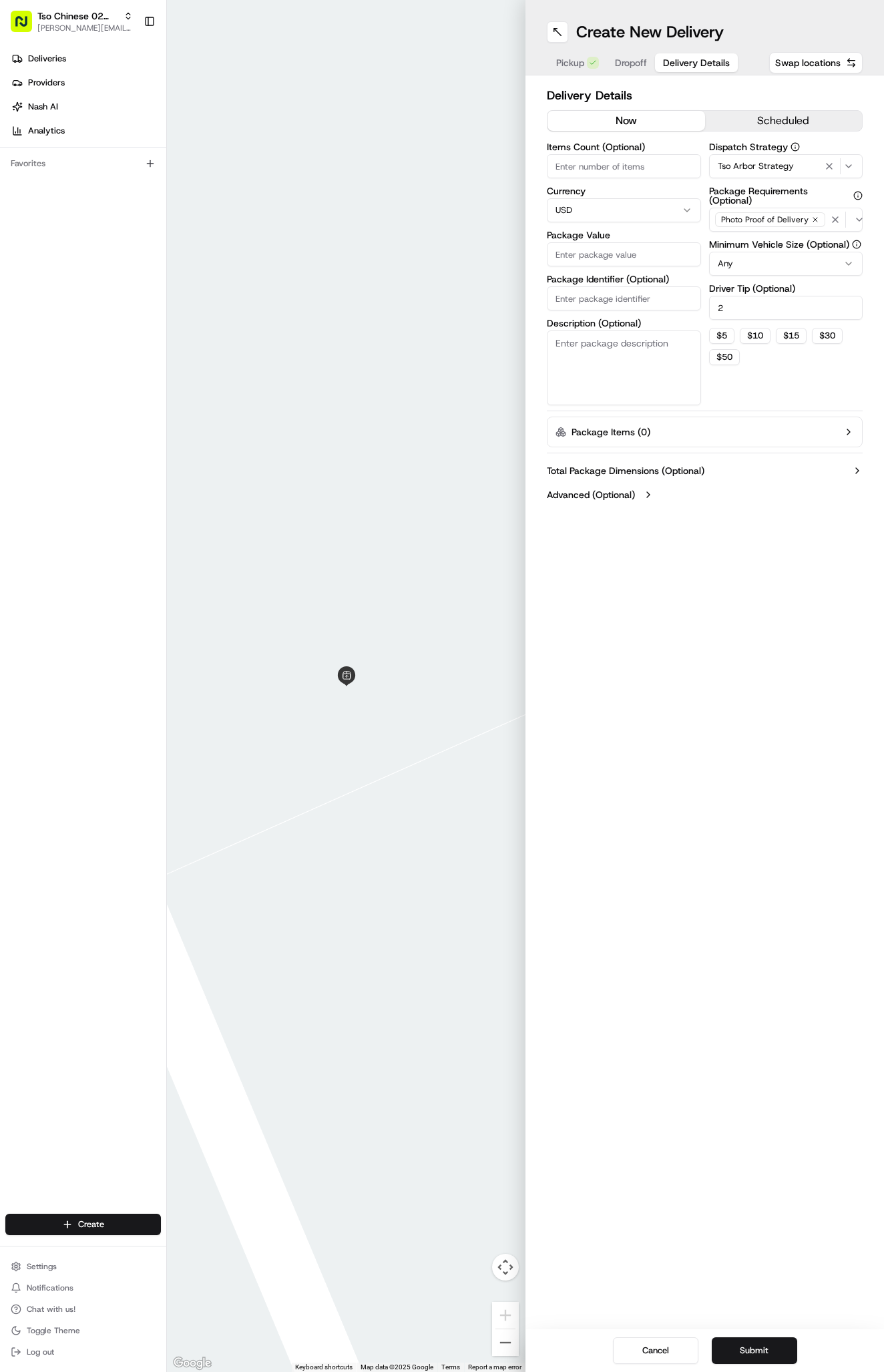
click at [665, 296] on input "Package Identifier (Optional)" at bounding box center [624, 298] width 154 height 24
paste input "JTRSMYI"
type input "JTRSMYI"
click at [618, 256] on input "Package Value" at bounding box center [624, 254] width 154 height 24
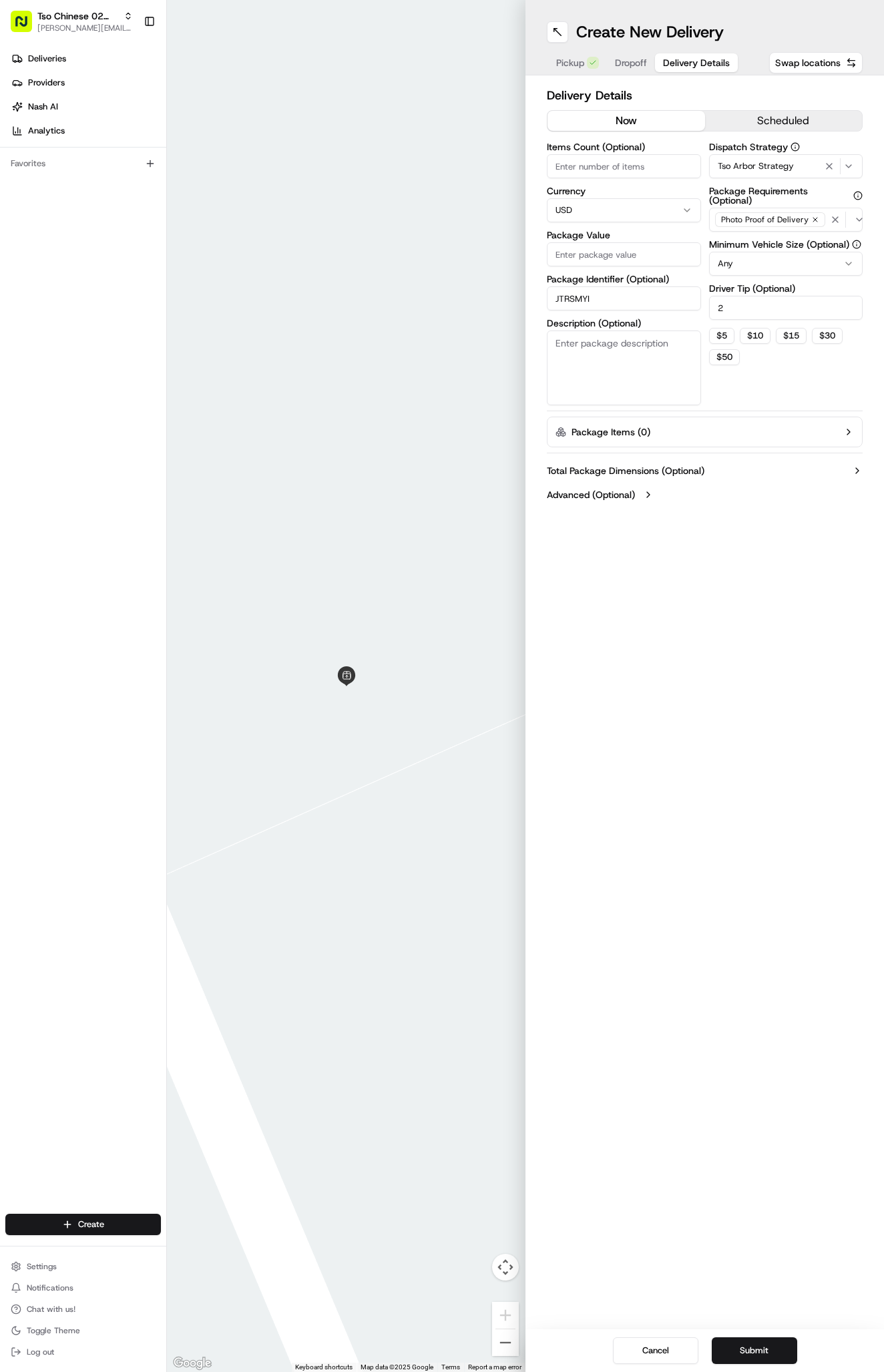
click at [618, 256] on input "Package Value" at bounding box center [624, 254] width 154 height 24
type input "41.78"
click at [634, 67] on span "Dropoff" at bounding box center [630, 62] width 32 height 13
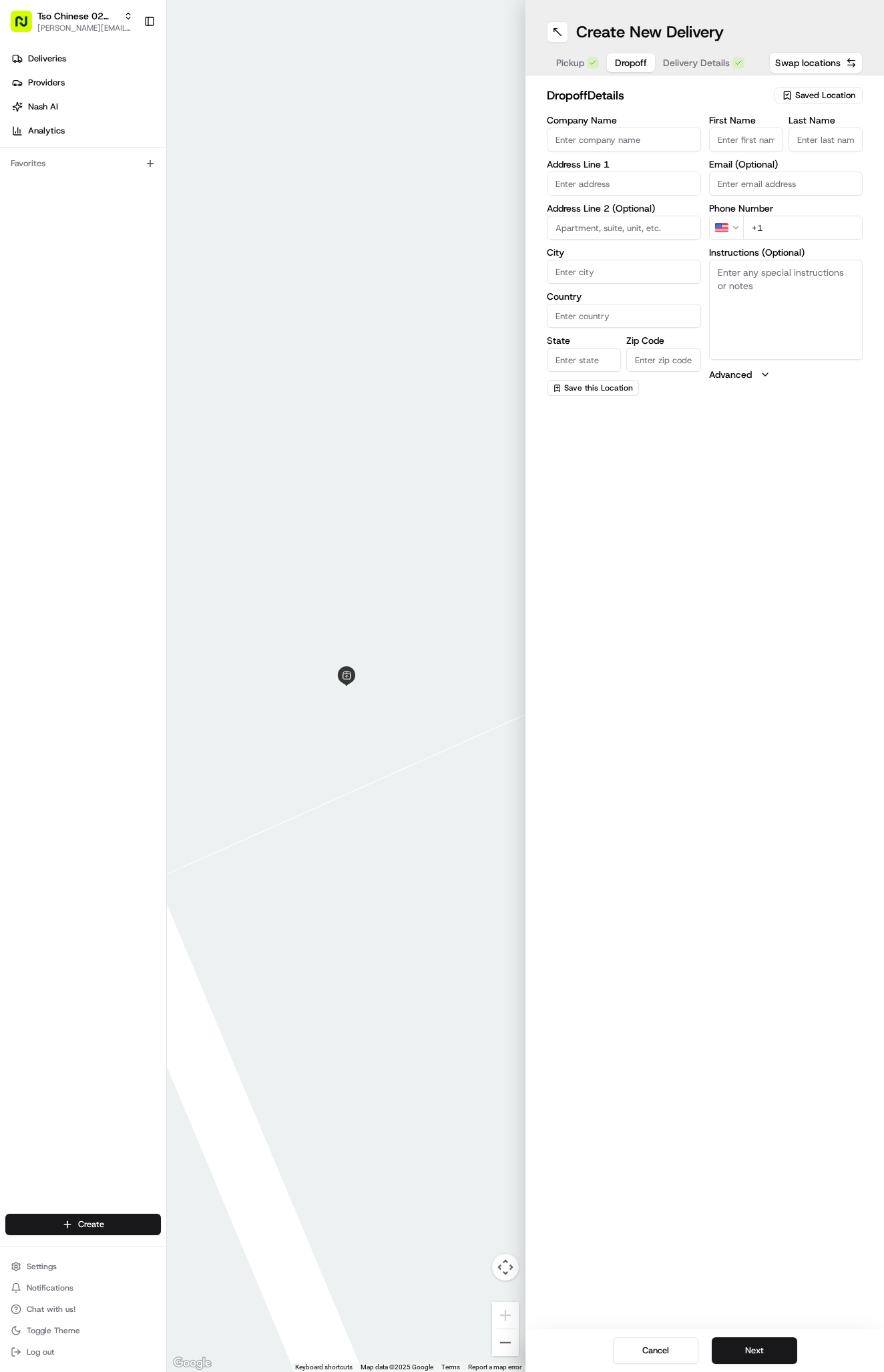
click at [757, 153] on div "First Name Last Name Email (Optional) Phone Number US +1 Instructions (Optional…" at bounding box center [786, 256] width 154 height 280
click at [741, 146] on input "First Name" at bounding box center [745, 139] width 74 height 24
paste input "Joseph Holder"
type input "Joseph Holder"
type input "."
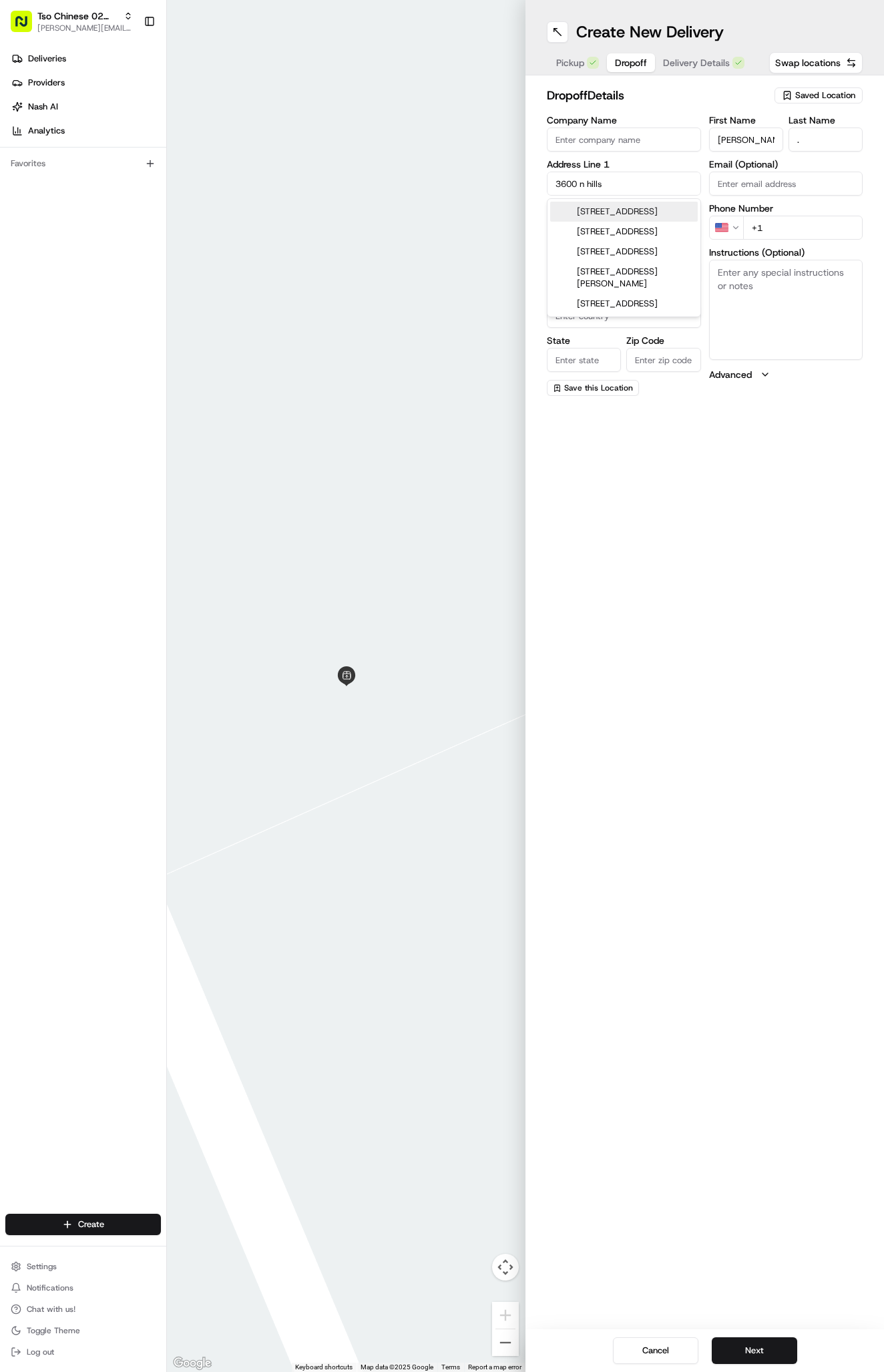
click at [670, 214] on div "3600 North Hills Drive, Austin, TX" at bounding box center [623, 212] width 147 height 20
type input "[STREET_ADDRESS]"
type input "Austin"
type input "[GEOGRAPHIC_DATA]"
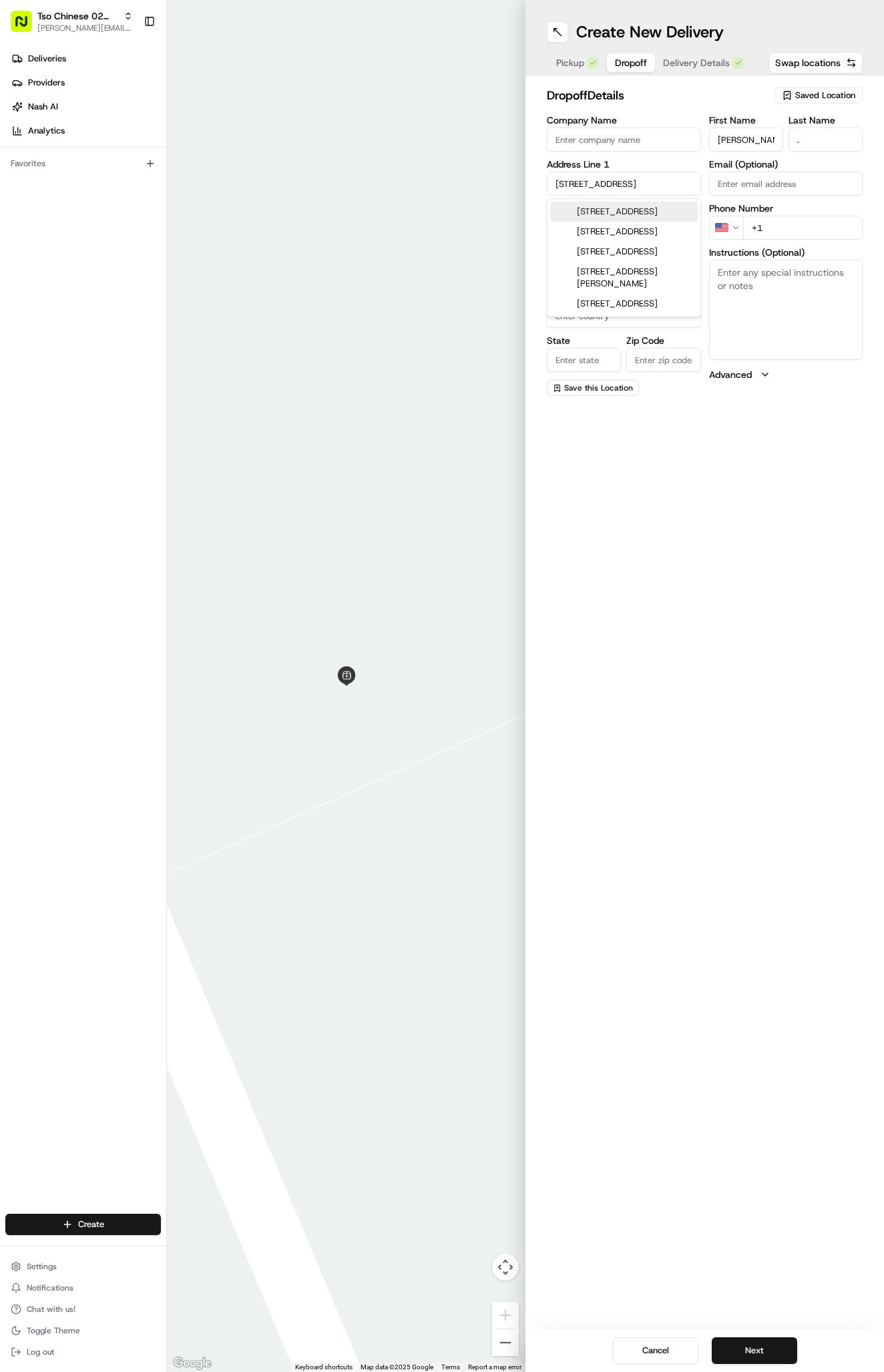
type input "78731"
type input "3600 North Hills Drive"
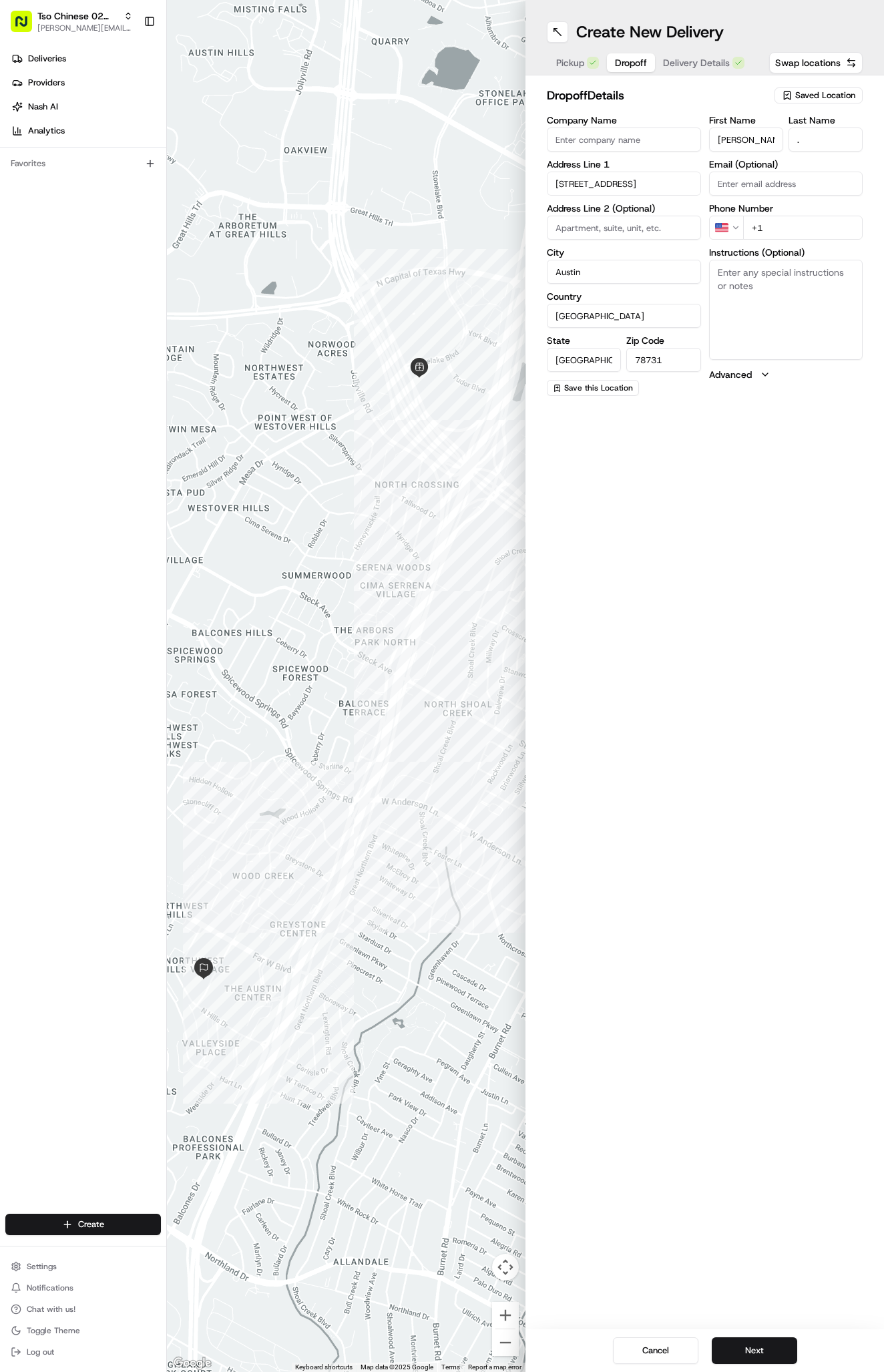
click at [780, 570] on div "Create New Delivery Pickup Dropoff Delivery Details Swap locations dropoff Deta…" at bounding box center [704, 686] width 358 height 1372
type input "+1 512 633 4666"
click at [786, 333] on textarea "Instructions (Optional)" at bounding box center [786, 309] width 154 height 101
paste textarea "Building #7, Apartment #129"
type textarea "Building #7, Apartment #129"
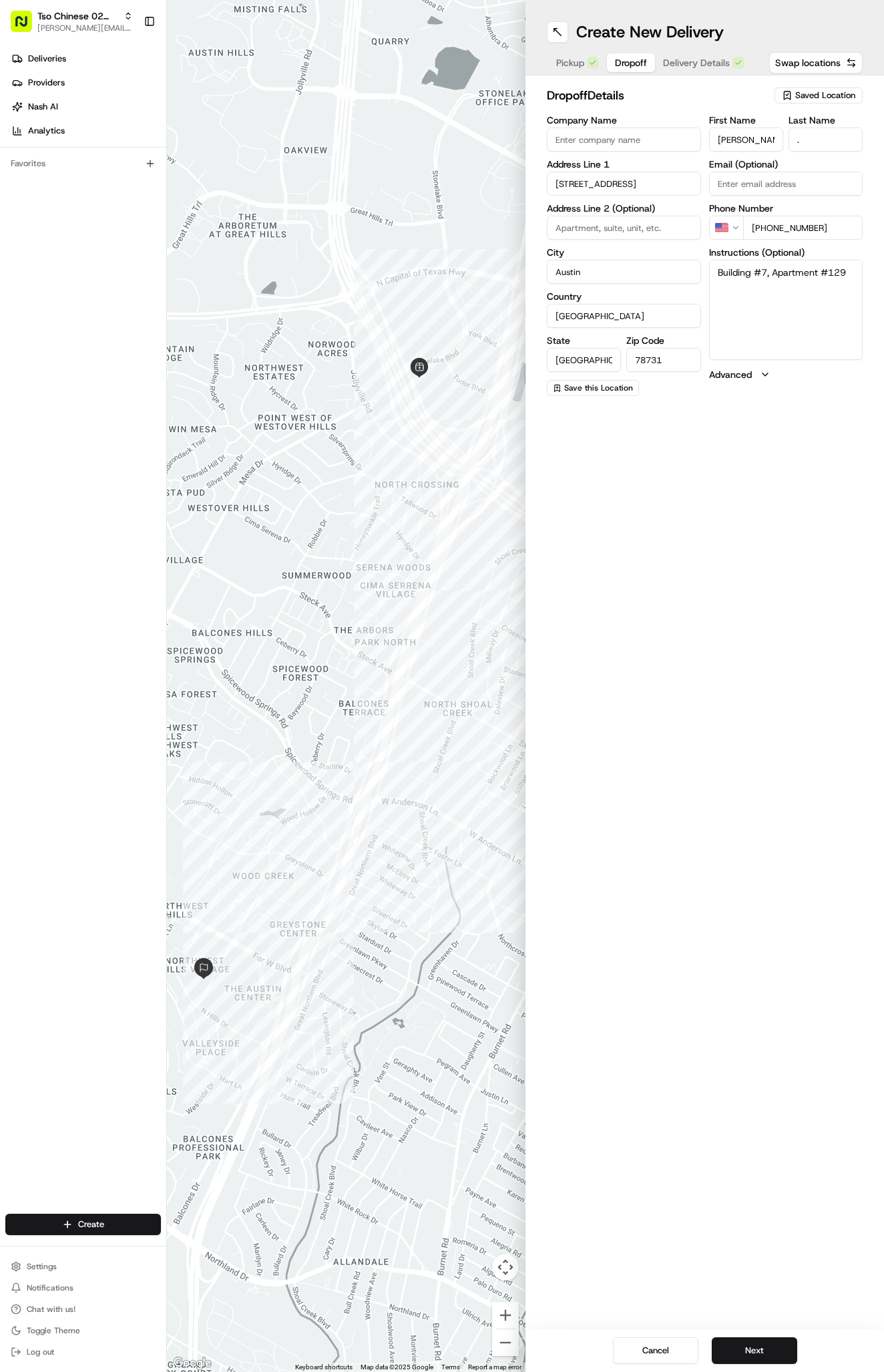
click at [815, 658] on div "Create New Delivery Pickup Dropoff Delivery Details Swap locations dropoff Deta…" at bounding box center [704, 686] width 358 height 1372
click at [588, 224] on input at bounding box center [624, 227] width 154 height 24
click at [589, 136] on input "Company Name" at bounding box center [624, 139] width 154 height 24
paste input "Peak's @ [GEOGRAPHIC_DATA]"
type input "Peak's @ [GEOGRAPHIC_DATA]"
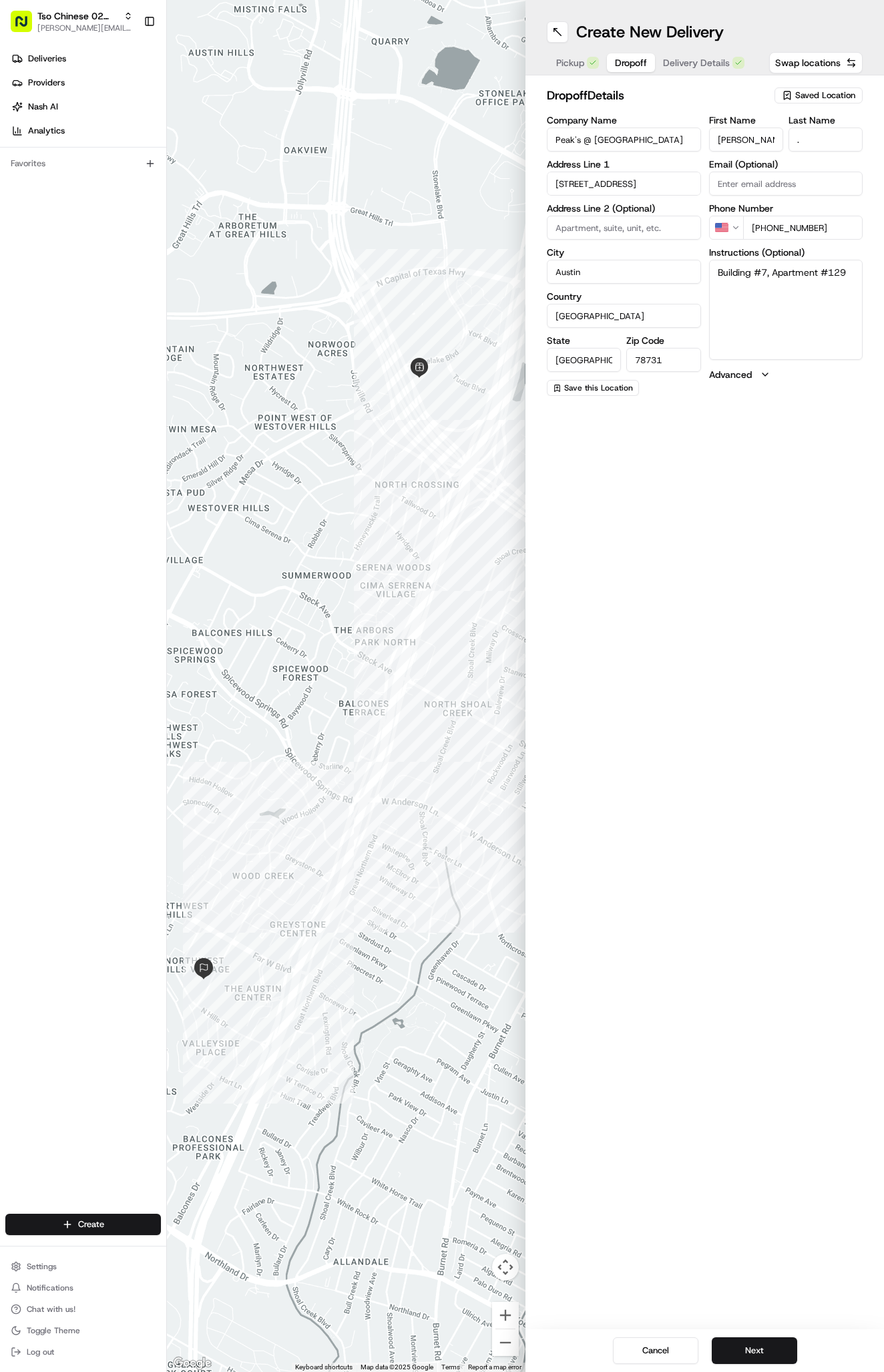
click at [725, 656] on div "Create New Delivery Pickup Dropoff Delivery Details Swap locations dropoff Deta…" at bounding box center [704, 686] width 358 height 1372
click at [707, 45] on div "Create New Delivery Pickup Dropoff Delivery Details Swap locations" at bounding box center [704, 37] width 358 height 76
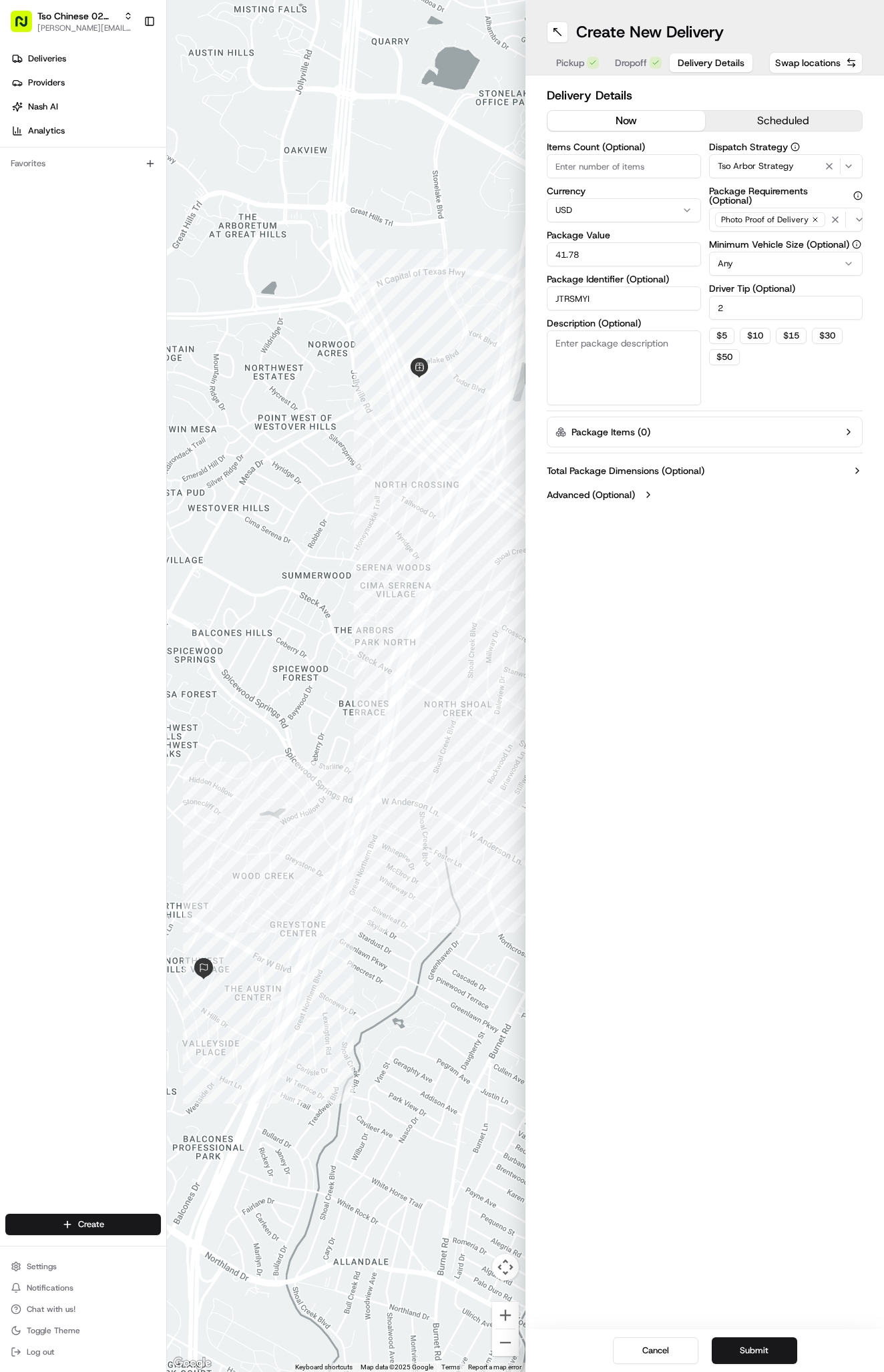
click at [705, 54] on button "Delivery Details" at bounding box center [711, 63] width 83 height 19
click at [753, 1352] on button "Submit" at bounding box center [755, 1351] width 86 height 26
